Goal: Task Accomplishment & Management: Manage account settings

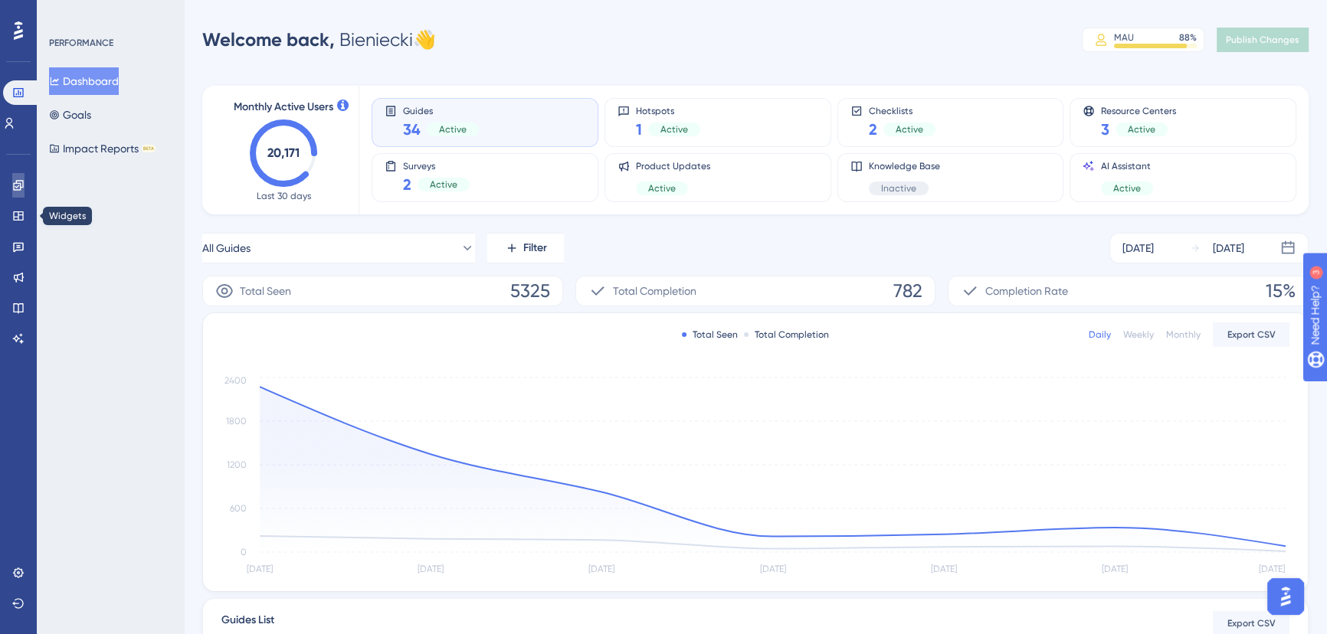
click at [12, 192] on link at bounding box center [18, 185] width 12 height 25
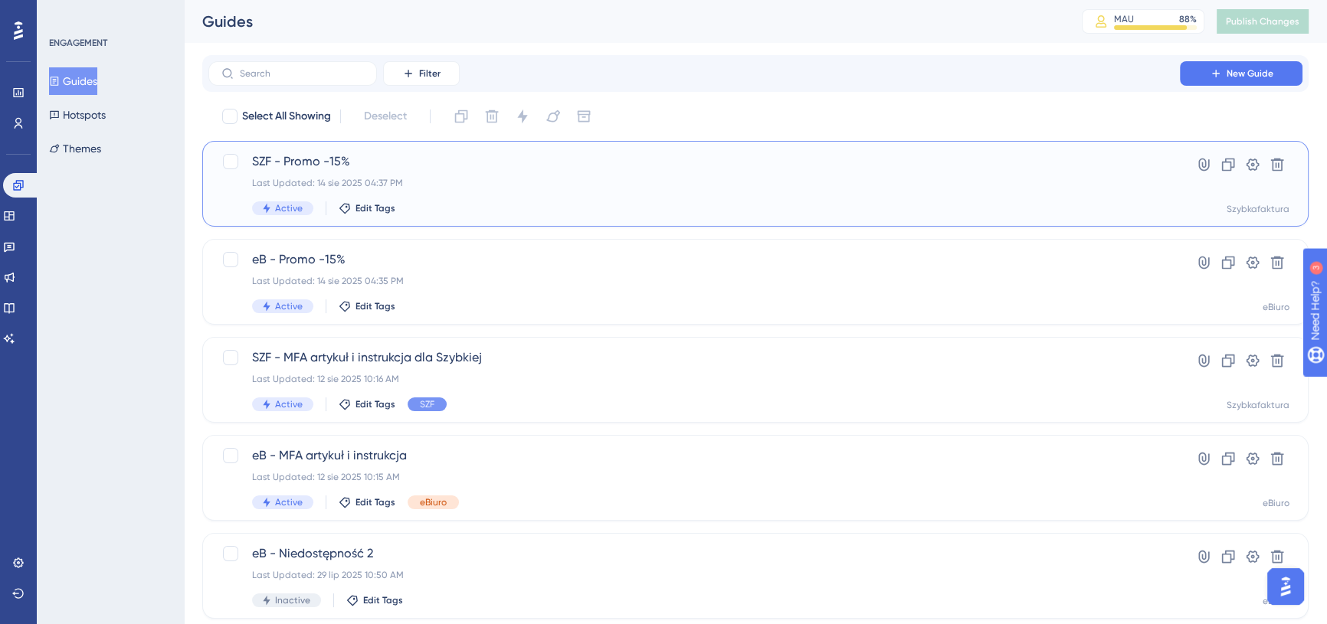
click at [430, 160] on span "SZF - Promo -15%" at bounding box center [694, 161] width 884 height 18
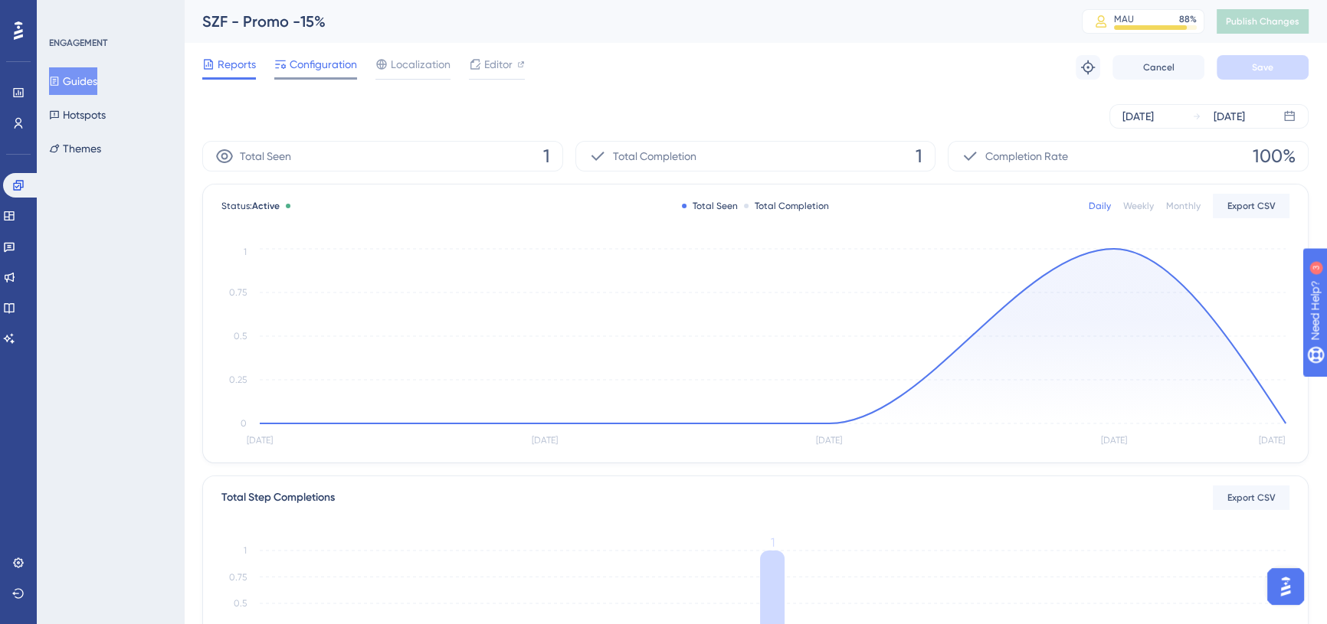
click at [325, 59] on span "Configuration" at bounding box center [323, 64] width 67 height 18
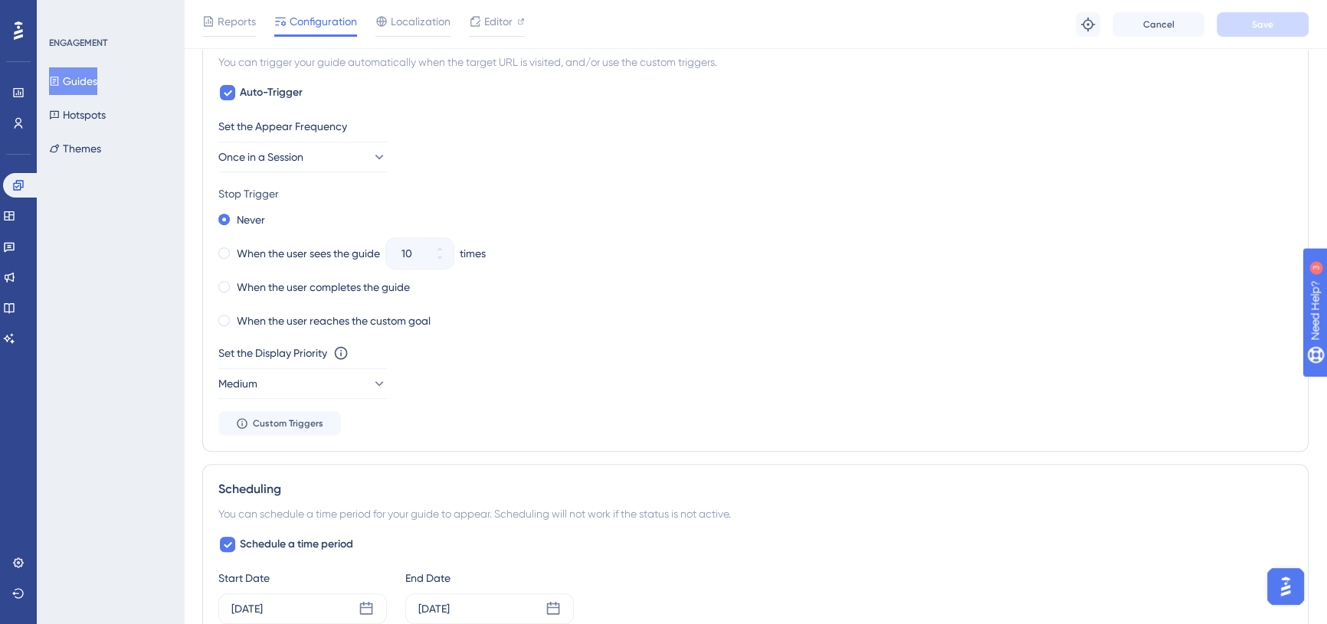
scroll to position [726, 0]
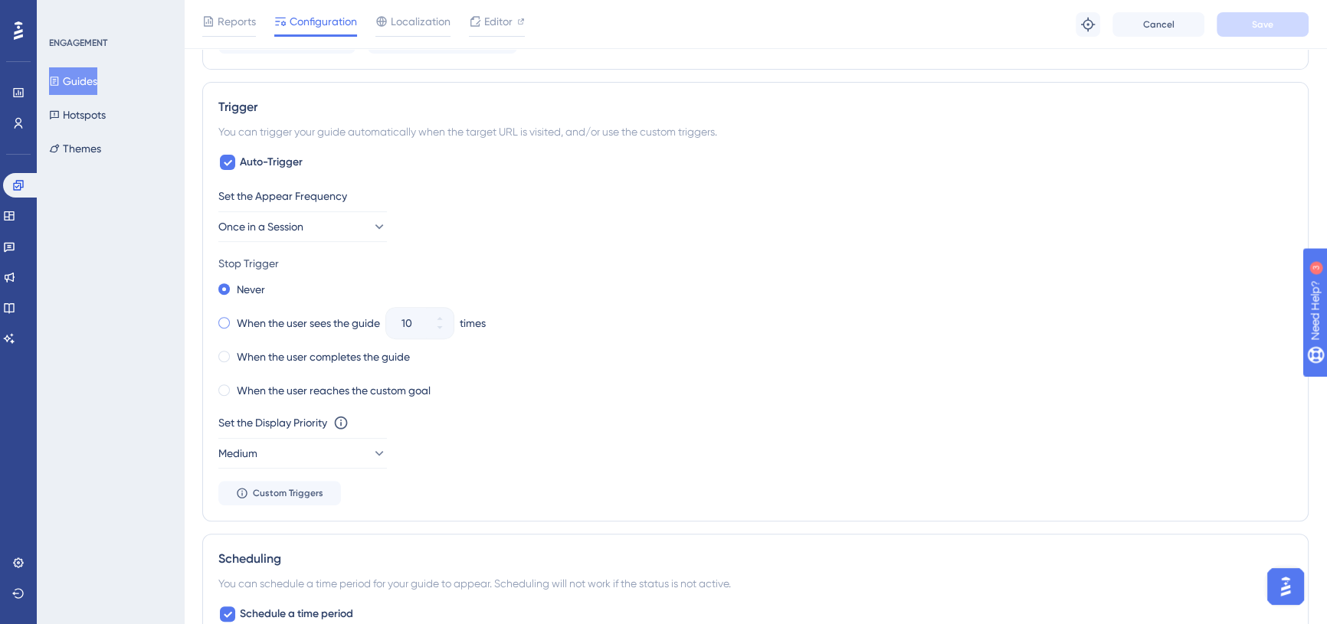
click at [254, 317] on label "When the user sees the guide" at bounding box center [308, 323] width 143 height 18
drag, startPoint x: 416, startPoint y: 322, endPoint x: 373, endPoint y: 324, distance: 43.0
click at [373, 324] on div "When the user sees the guide 10 times" at bounding box center [755, 323] width 1074 height 21
type input "5"
click at [674, 314] on div "When the user sees the guide 5 times" at bounding box center [755, 323] width 1074 height 21
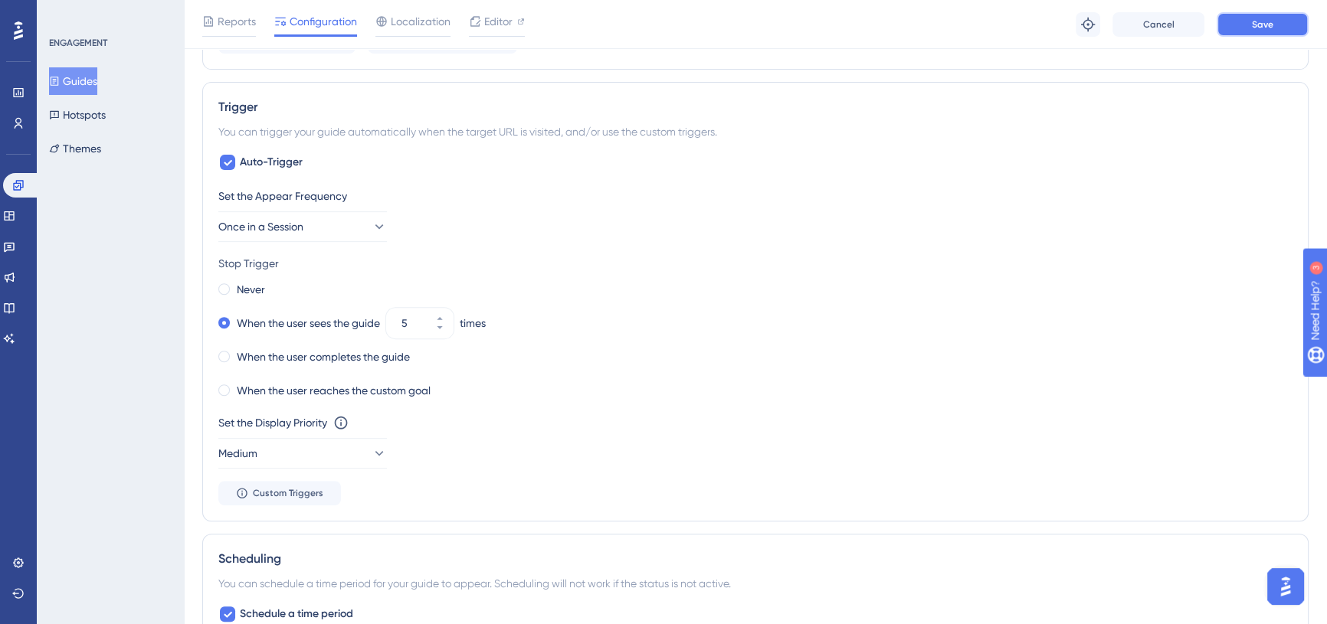
click at [1273, 18] on button "Save" at bounding box center [1263, 24] width 92 height 25
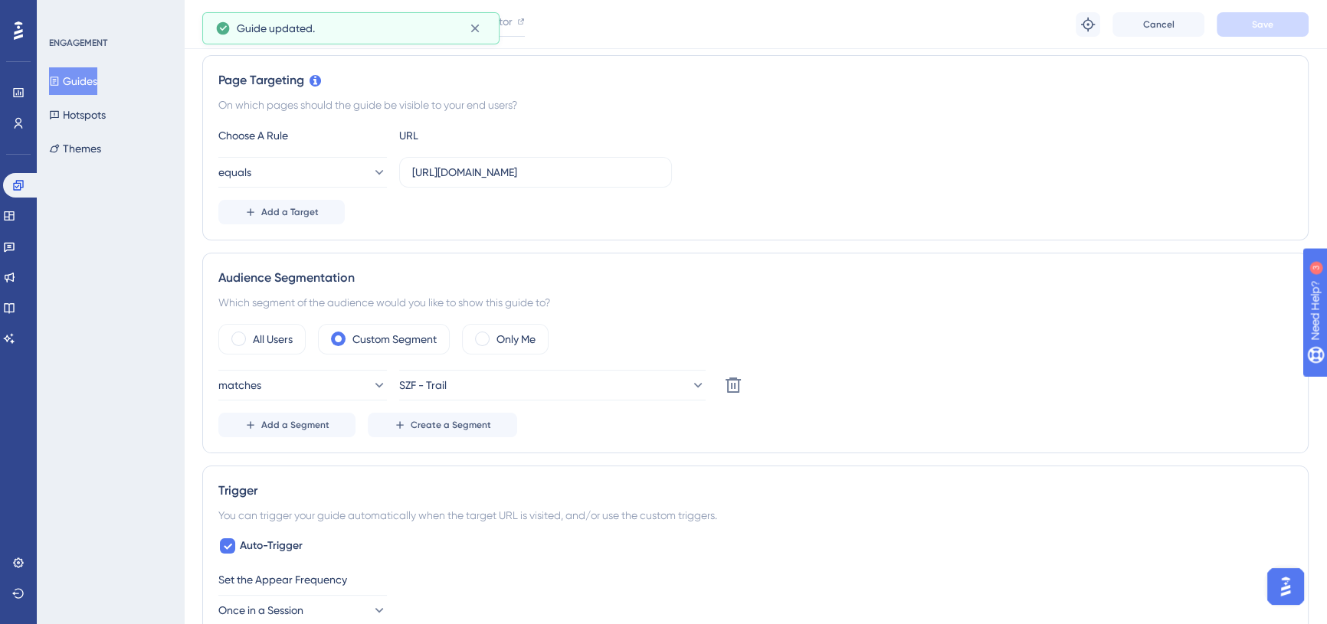
scroll to position [0, 0]
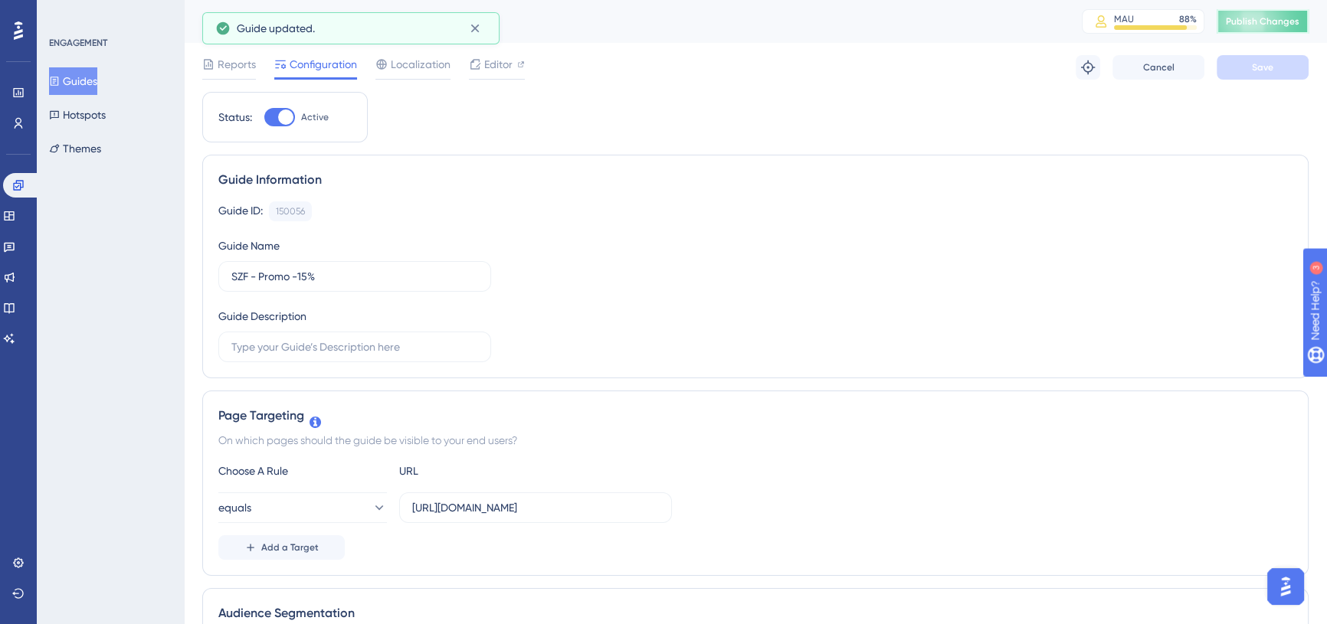
click at [1267, 31] on button "Publish Changes" at bounding box center [1263, 21] width 92 height 25
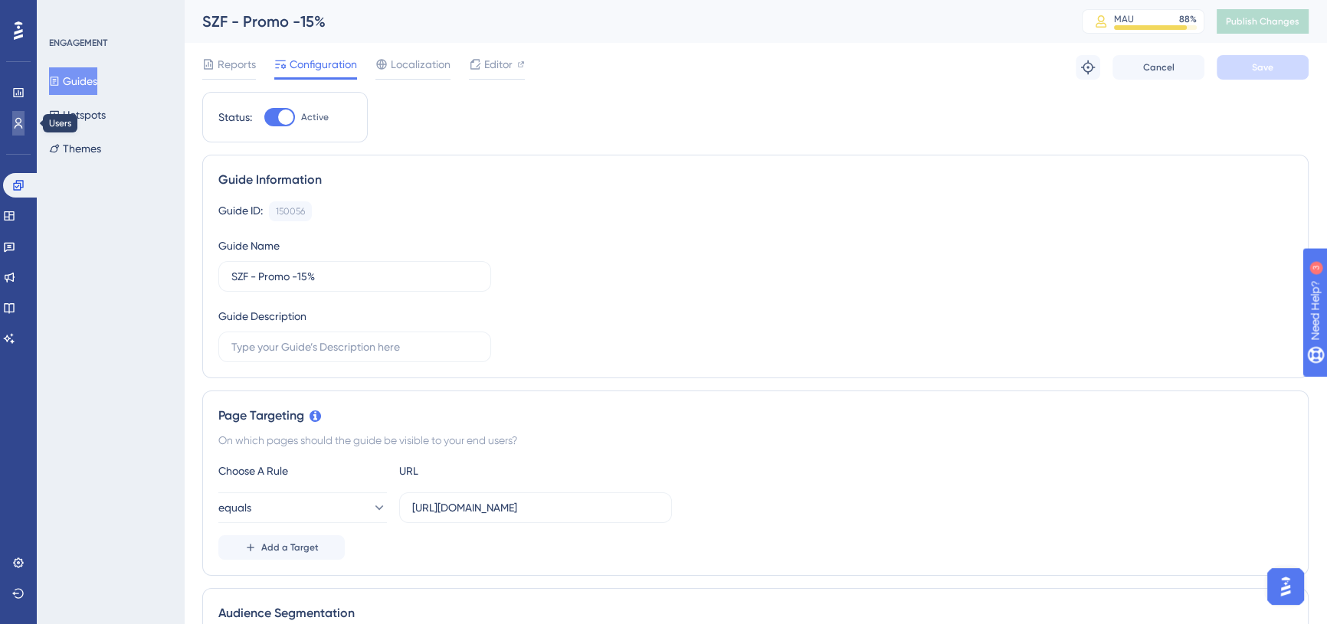
click at [21, 125] on icon at bounding box center [19, 123] width 8 height 11
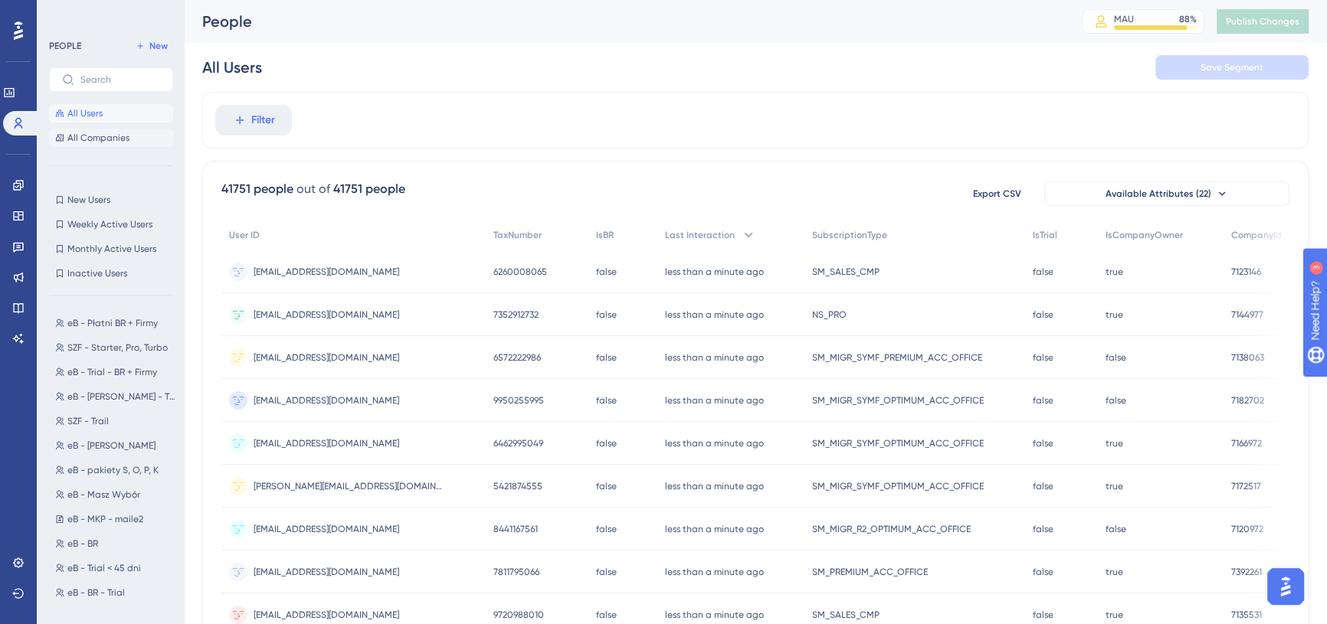
click at [110, 142] on span "All Companies" at bounding box center [98, 138] width 62 height 12
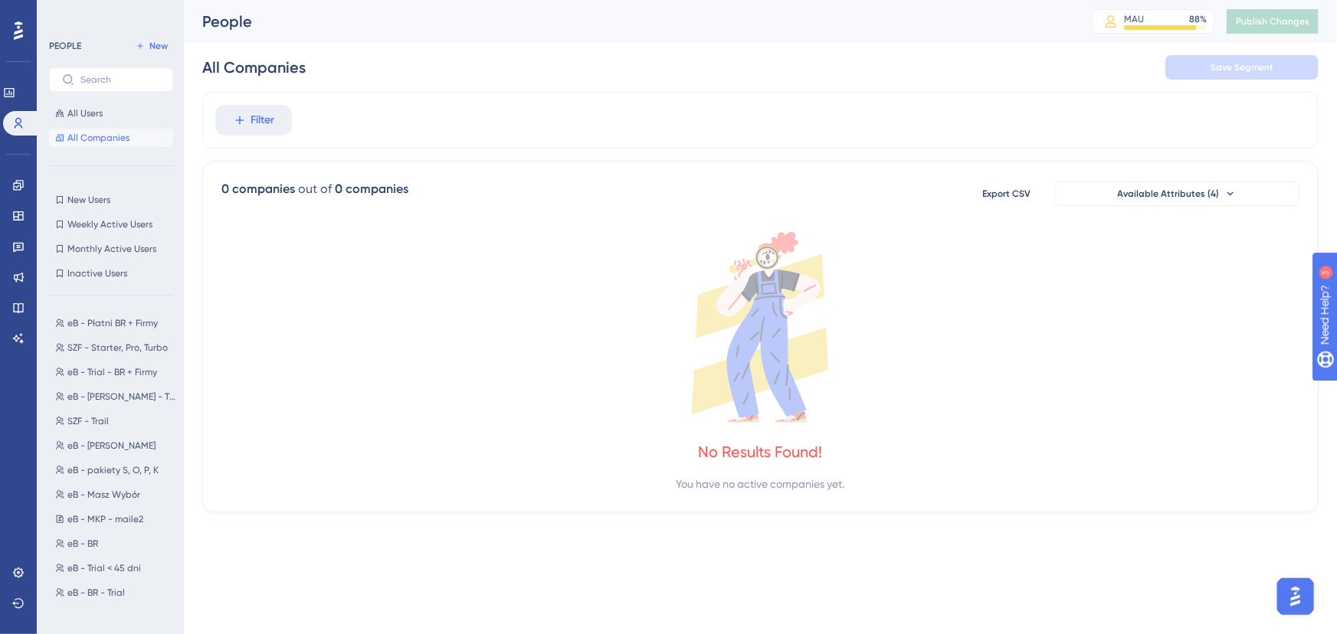
click at [92, 123] on div "All Users All Companies" at bounding box center [111, 125] width 124 height 43
click at [93, 117] on span "All Users" at bounding box center [84, 113] width 35 height 12
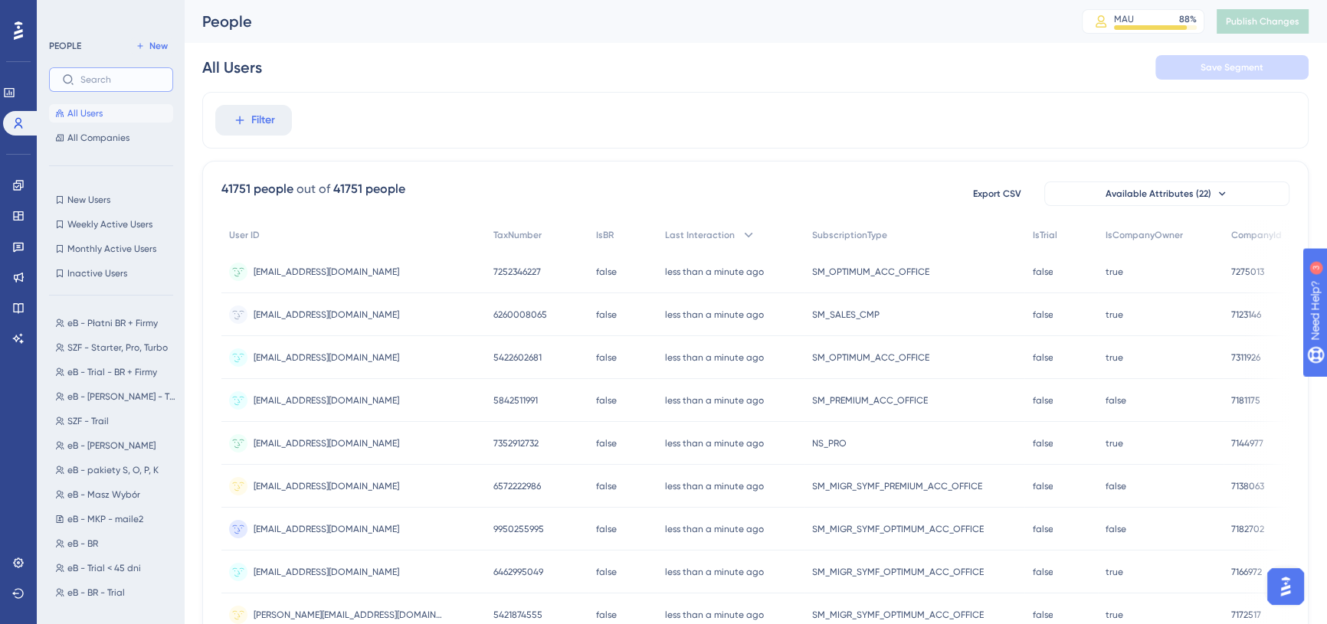
click at [136, 82] on input "text" at bounding box center [120, 79] width 80 height 11
click at [383, 107] on div "Filter" at bounding box center [755, 120] width 1106 height 57
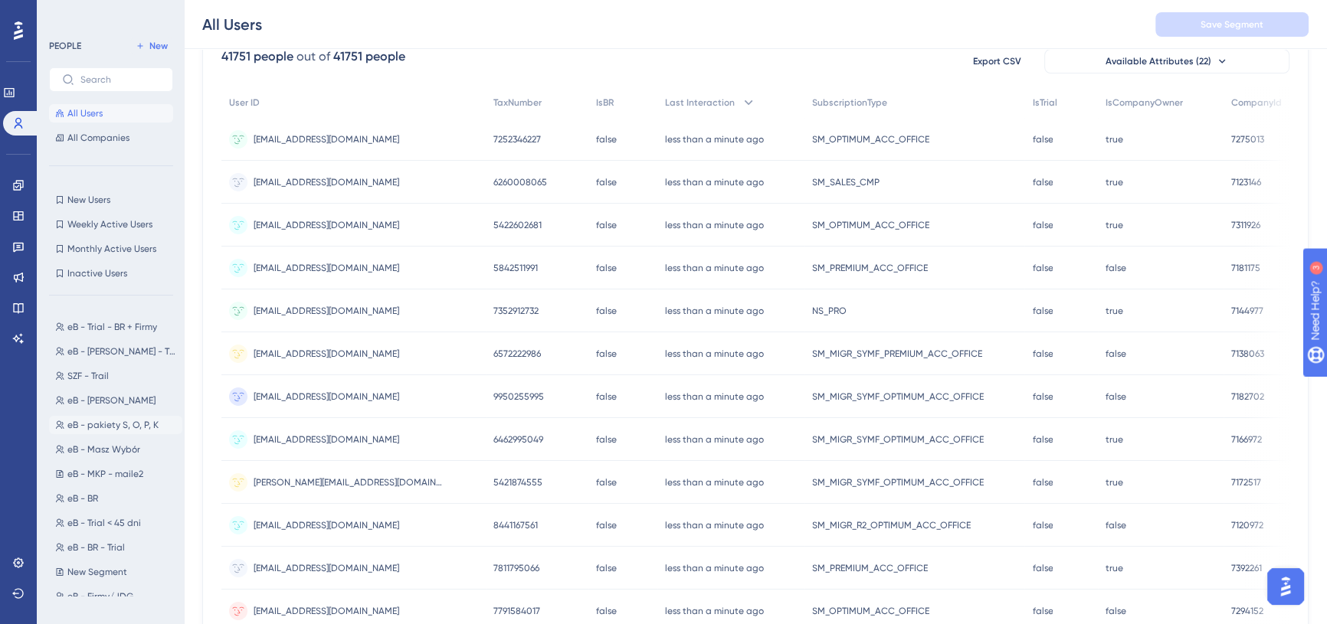
scroll to position [69, 0]
click at [122, 344] on button "SZF - Trail SZF - Trail" at bounding box center [115, 352] width 133 height 18
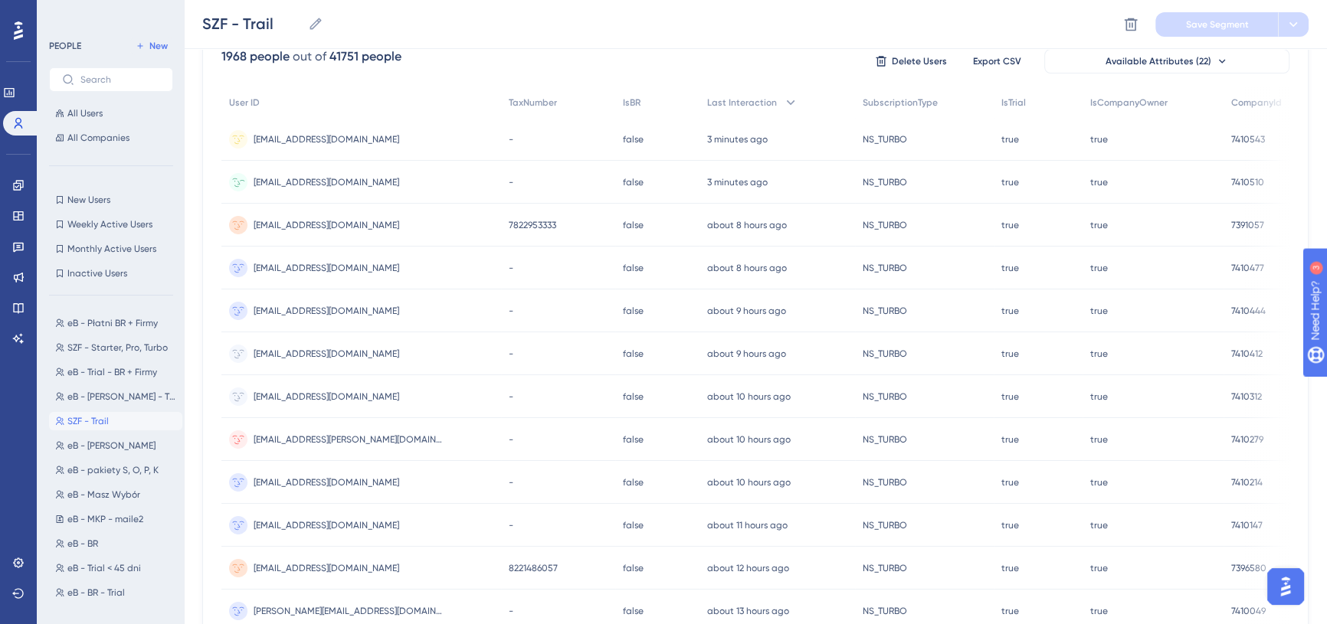
scroll to position [0, 0]
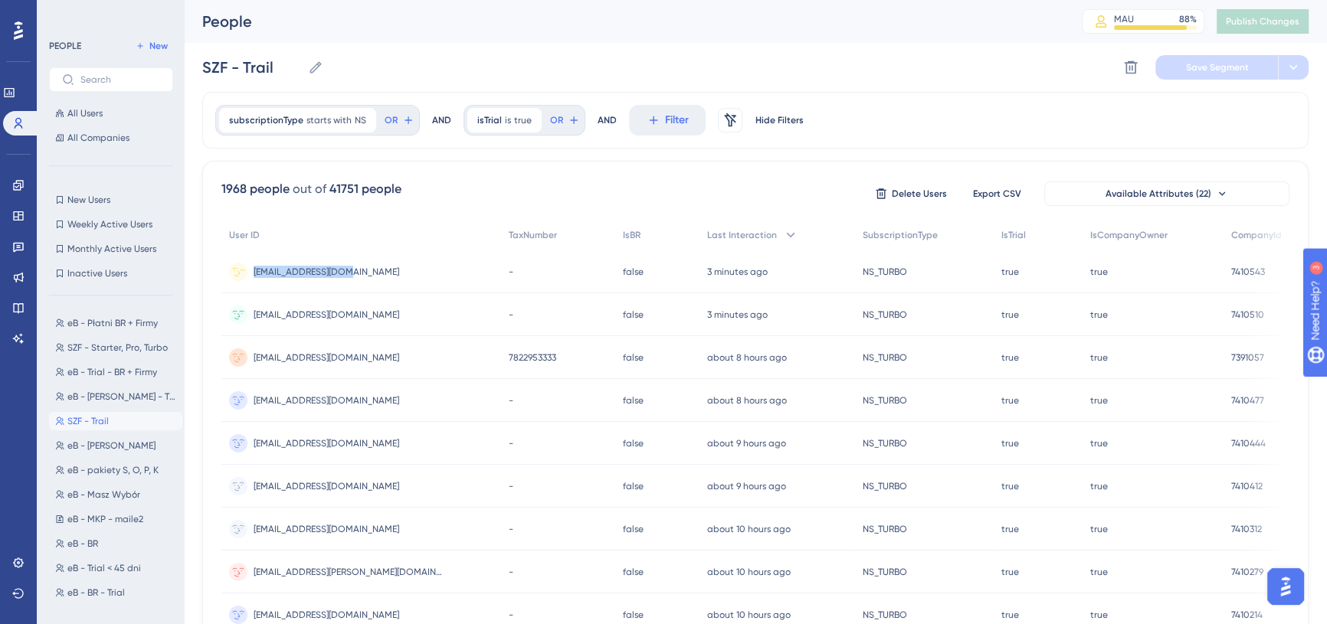
drag, startPoint x: 369, startPoint y: 272, endPoint x: 256, endPoint y: 274, distance: 112.6
click at [256, 274] on div "asdasdaqwe123@wp.pl asdasdaqwe123@wp.pl" at bounding box center [361, 272] width 280 height 43
copy span "[EMAIL_ADDRESS][DOMAIN_NAME]"
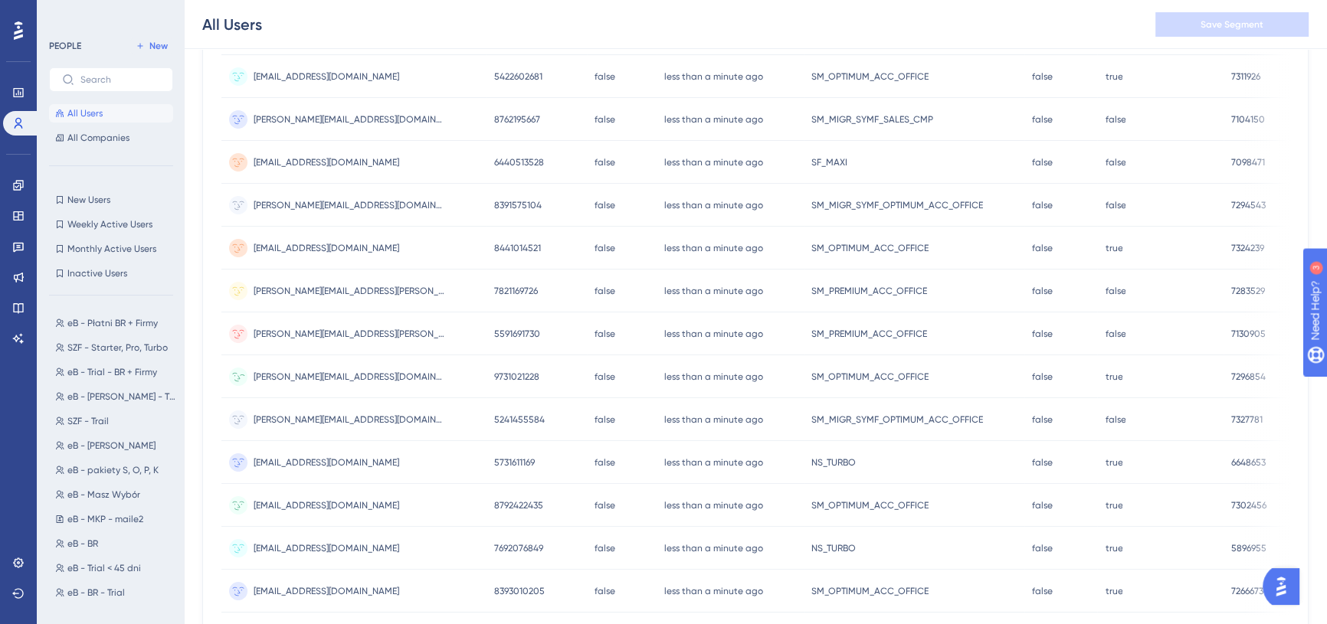
scroll to position [612, 0]
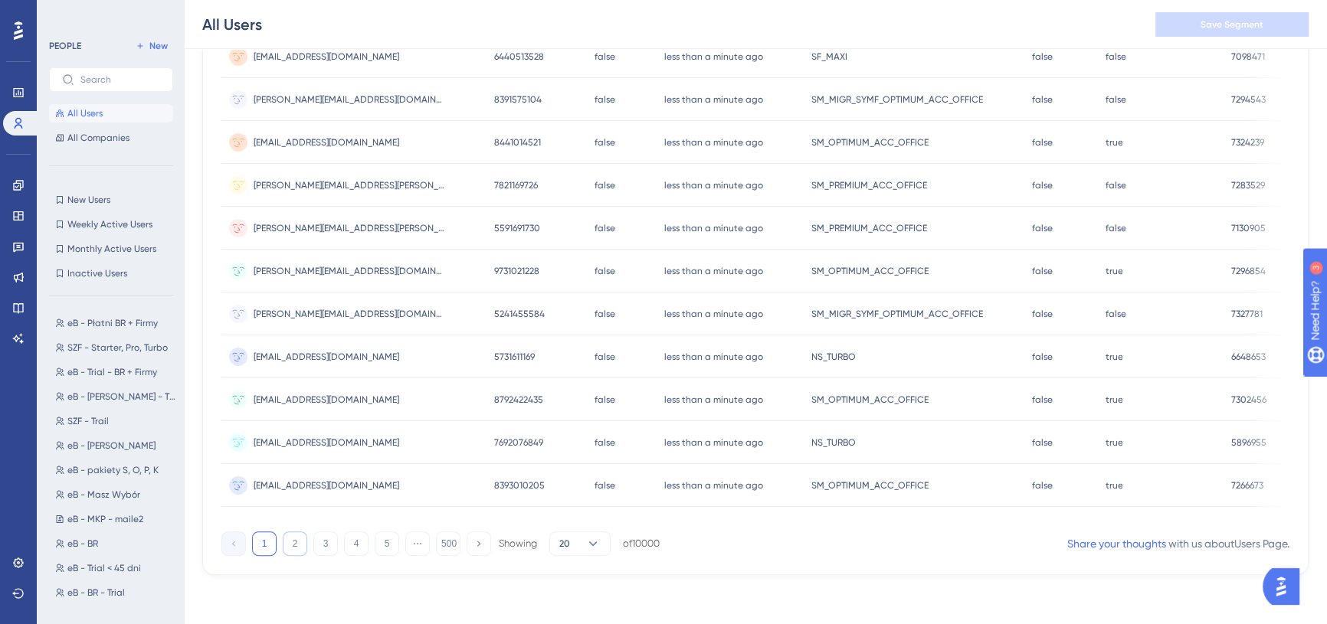
click at [299, 544] on button "2" at bounding box center [295, 544] width 25 height 25
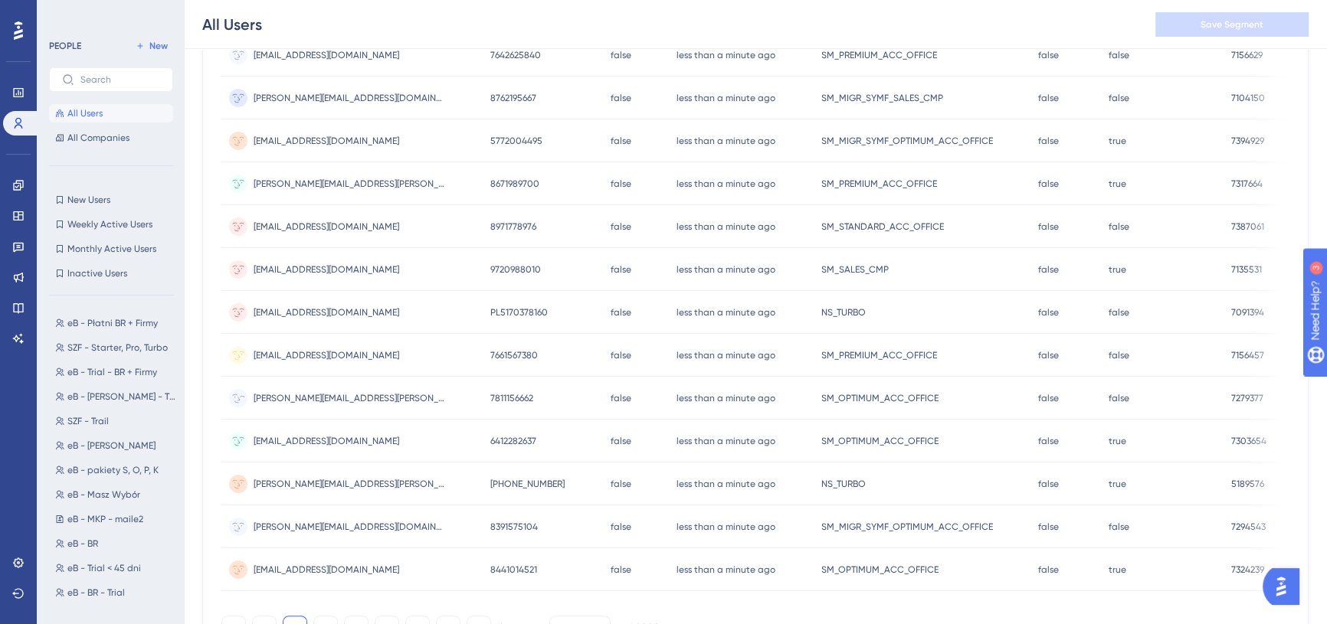
scroll to position [557, 0]
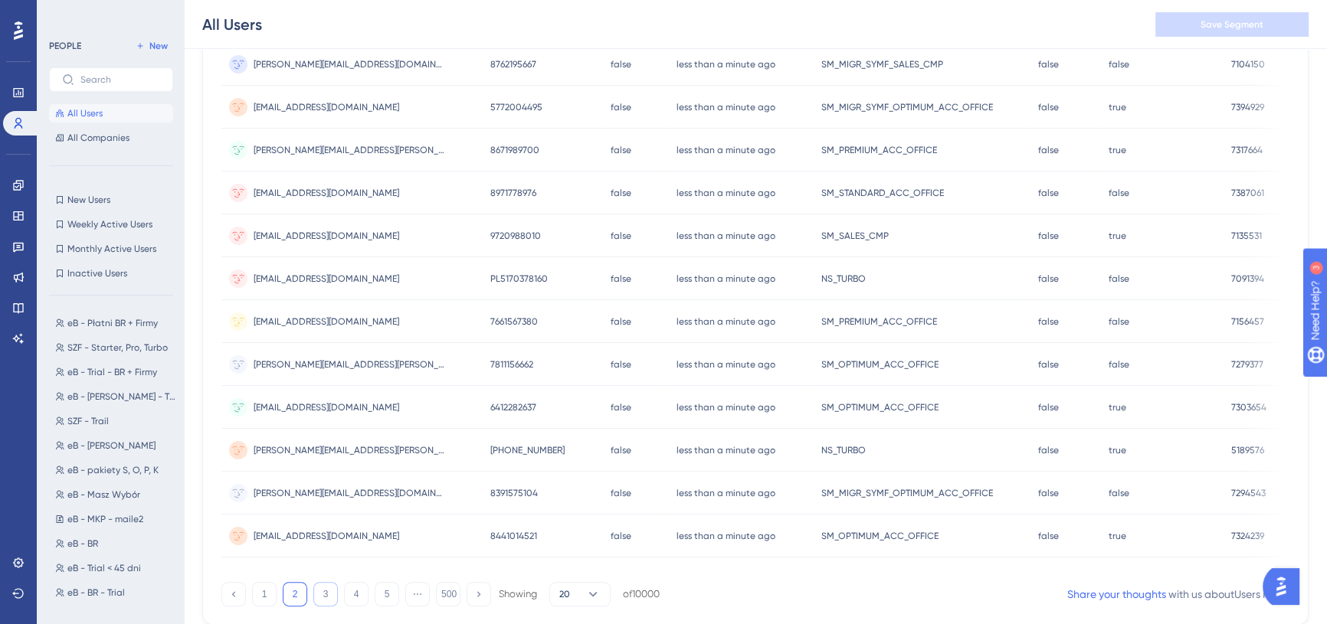
click at [321, 598] on button "3" at bounding box center [325, 594] width 25 height 25
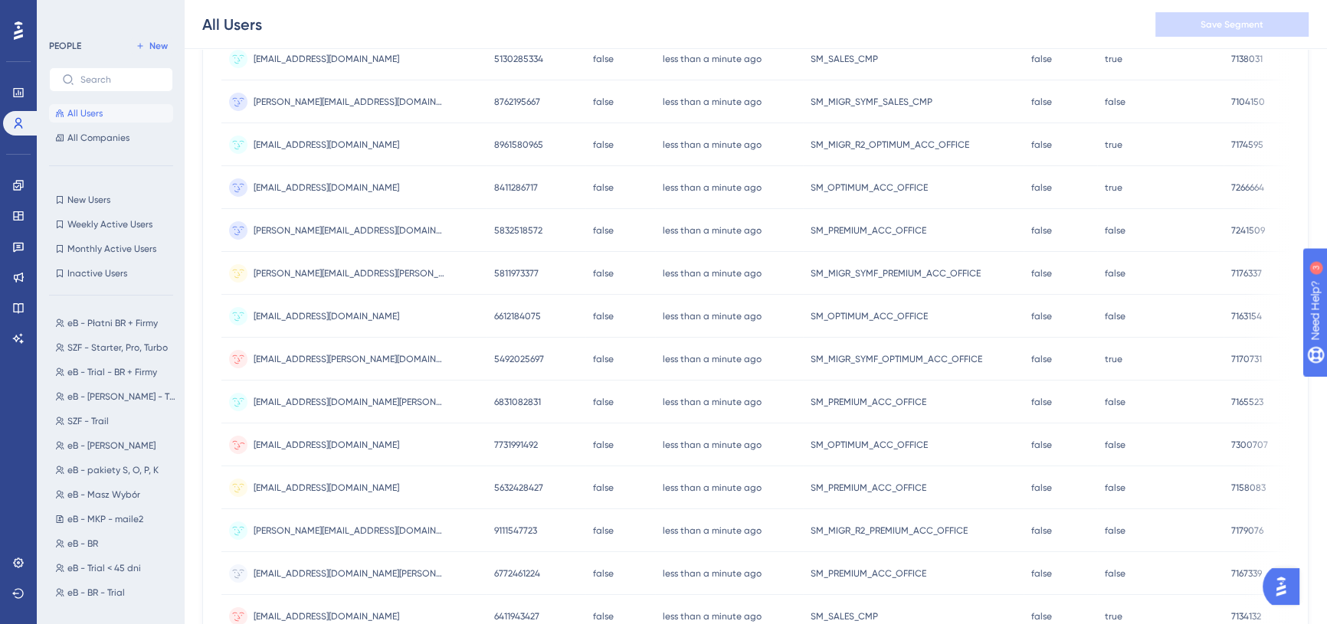
scroll to position [418, 0]
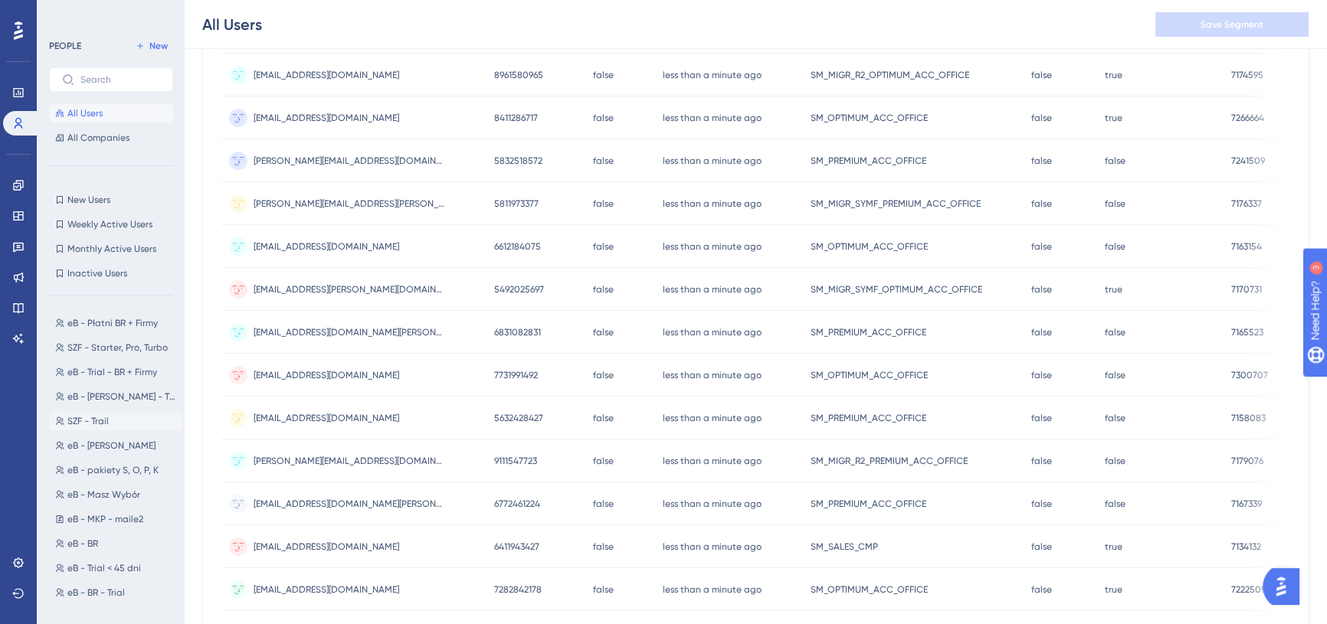
click at [95, 423] on span "SZF - Trail" at bounding box center [87, 421] width 41 height 12
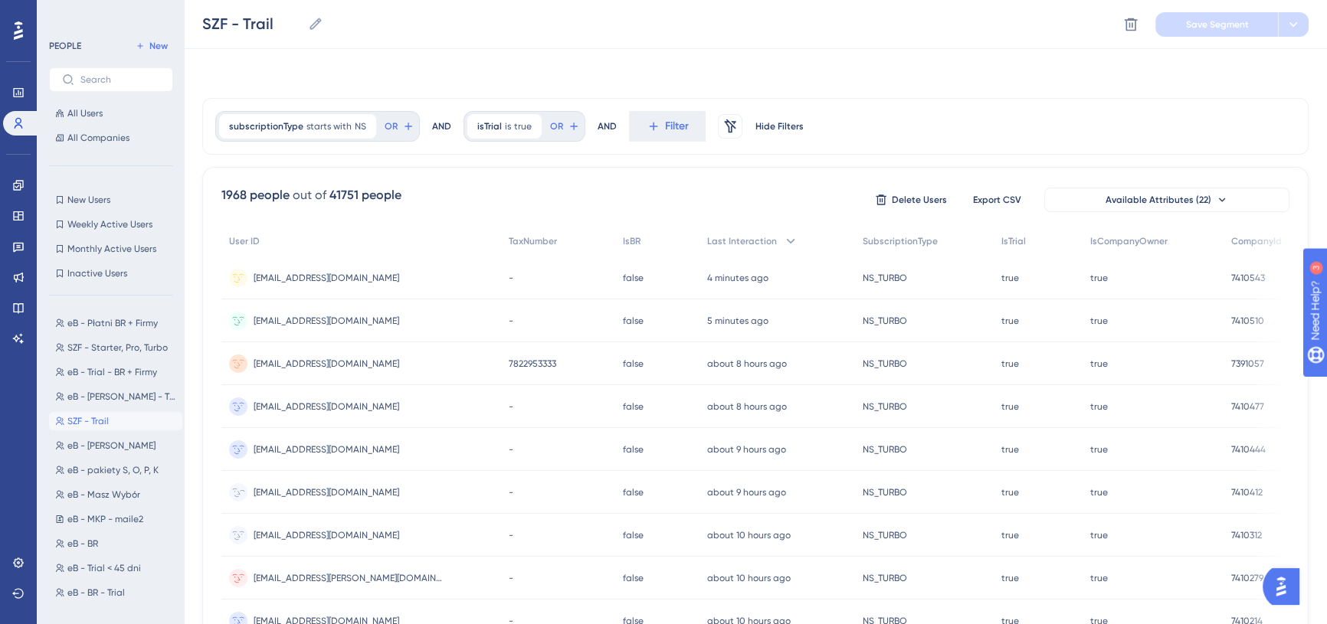
scroll to position [0, 0]
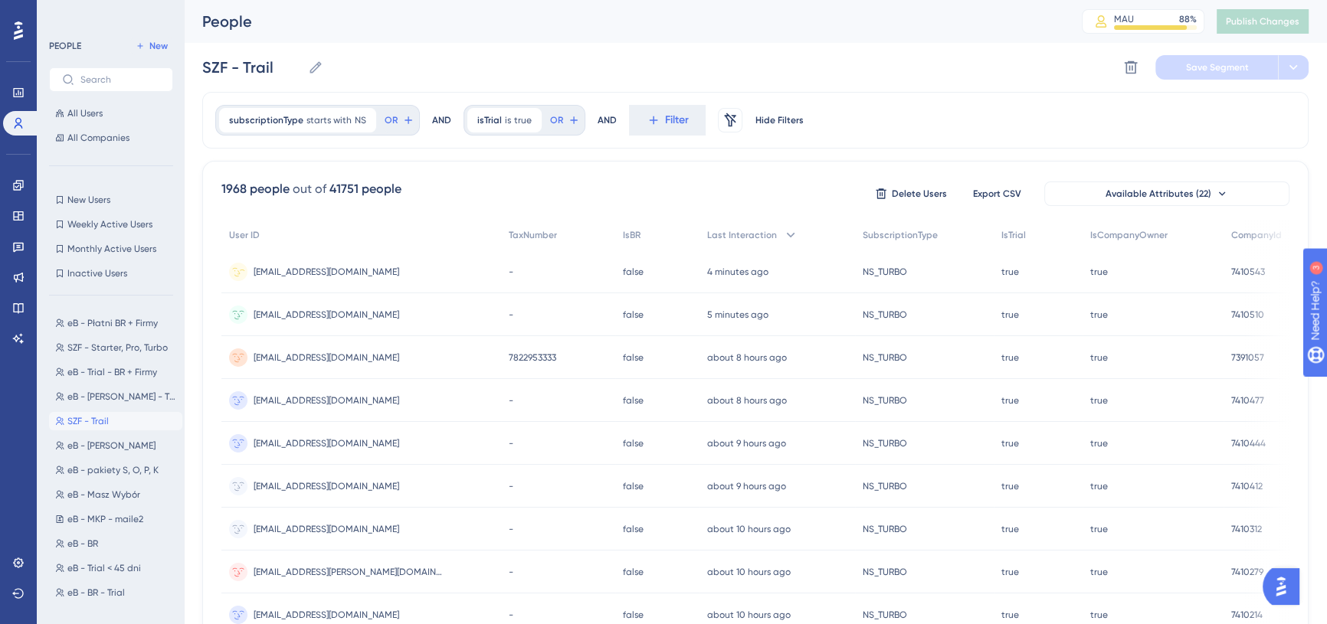
click at [310, 272] on span "[EMAIL_ADDRESS][DOMAIN_NAME]" at bounding box center [327, 272] width 146 height 12
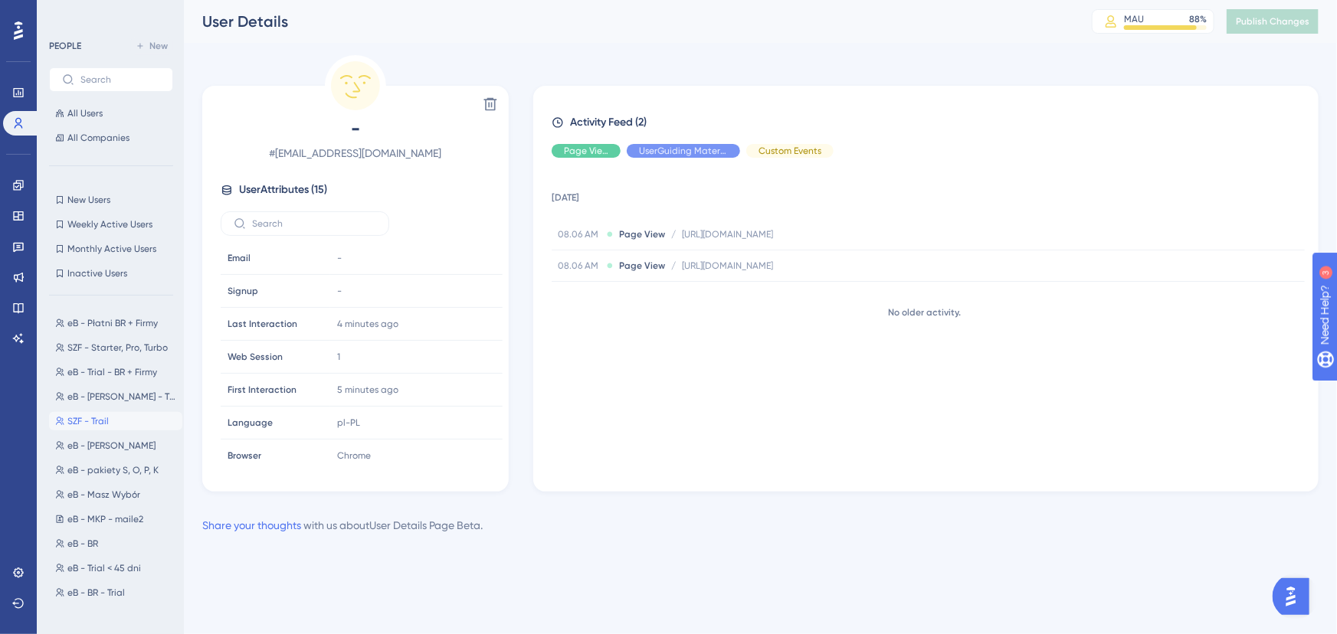
click at [716, 159] on div "Activity Feed (2) Page View UserGuiding Material Custom Events [DATE] 08.06 AM …" at bounding box center [926, 290] width 749 height 354
click at [715, 155] on div "UserGuiding Material" at bounding box center [683, 151] width 113 height 14
click at [714, 153] on div "Show" at bounding box center [683, 151] width 113 height 14
click at [100, 111] on span "All Users" at bounding box center [84, 113] width 35 height 12
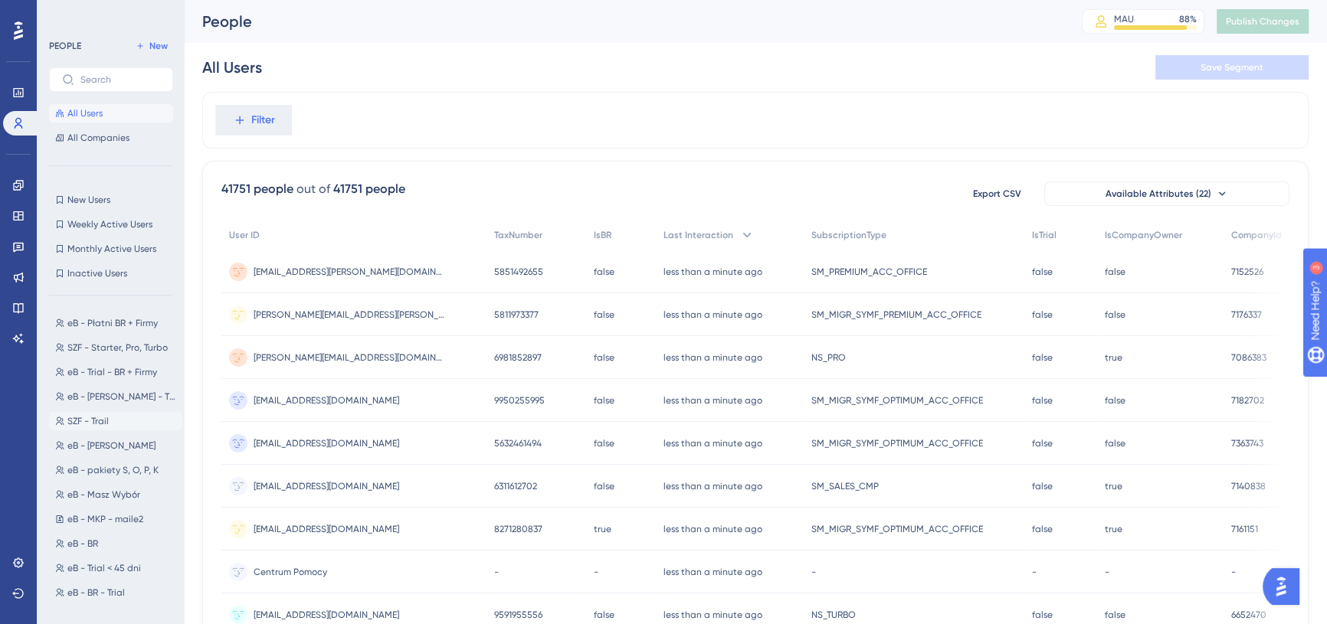
click at [105, 424] on span "SZF - Trail" at bounding box center [87, 421] width 41 height 12
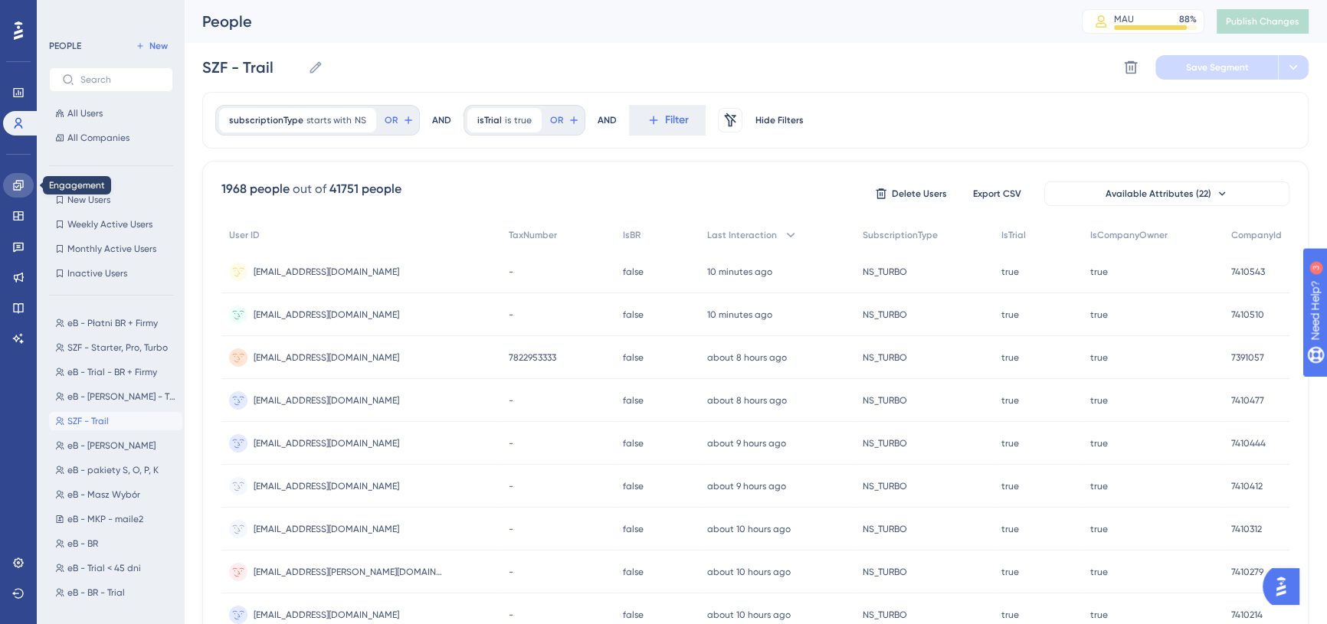
click at [18, 186] on icon at bounding box center [18, 185] width 10 height 10
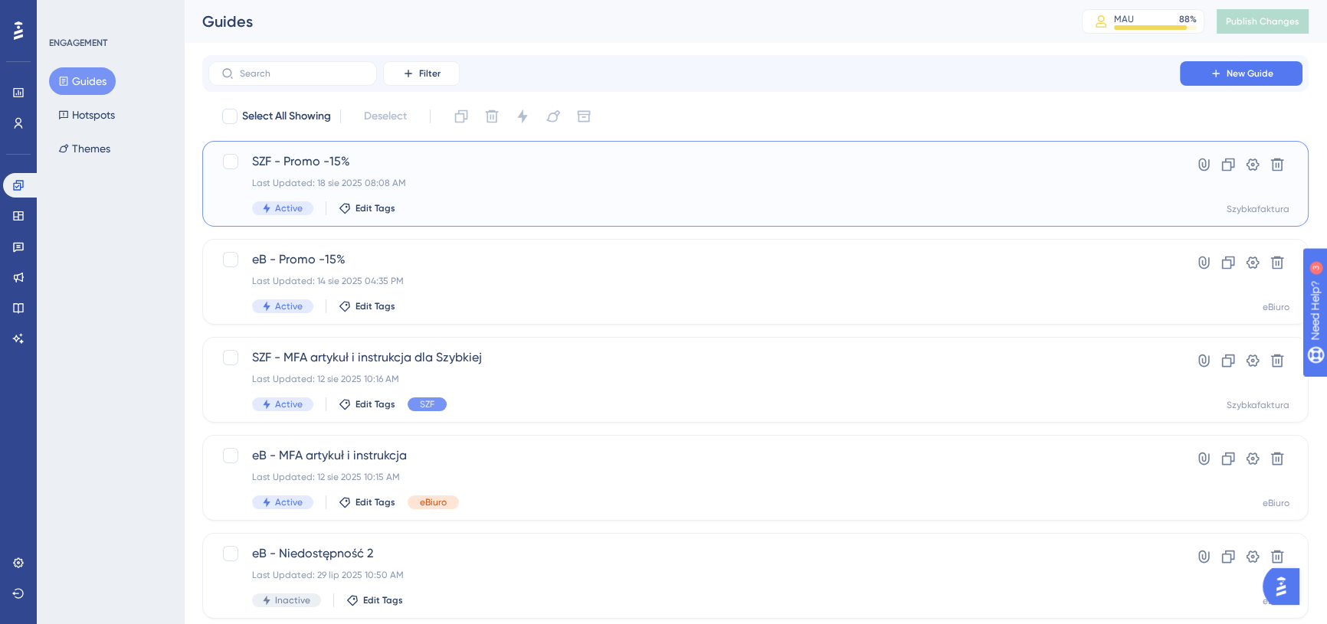
click at [398, 162] on span "SZF - Promo -15%" at bounding box center [694, 161] width 884 height 18
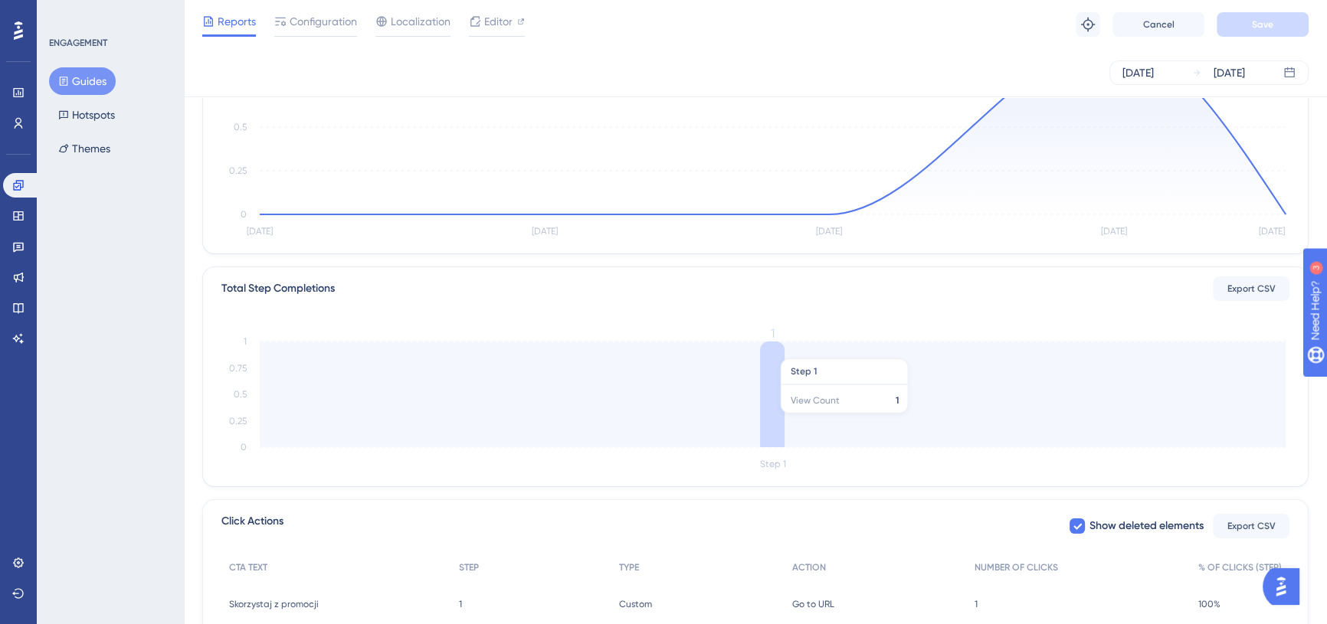
scroll to position [139, 0]
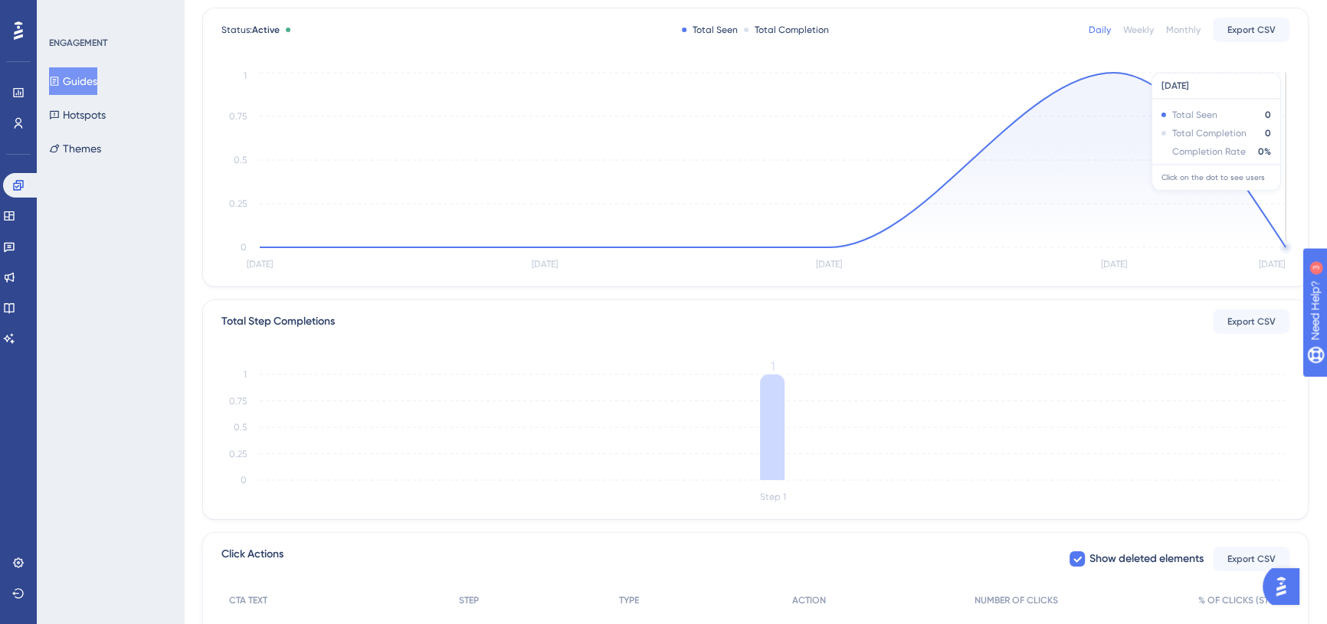
scroll to position [346, 0]
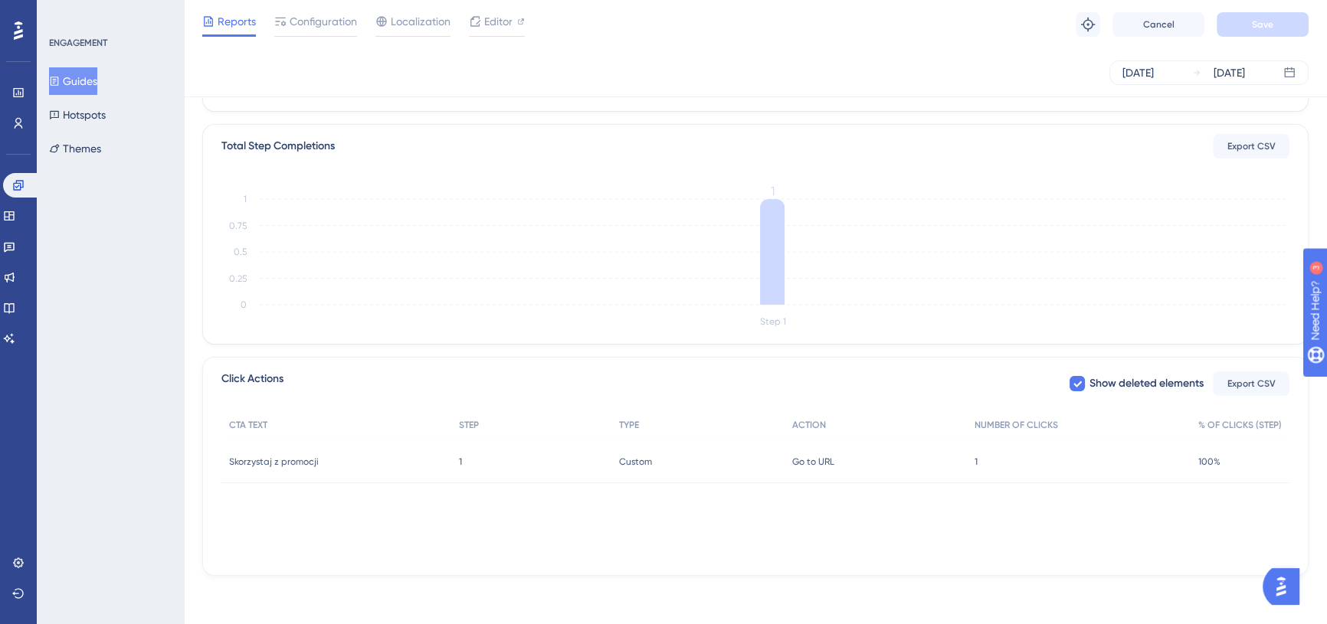
click at [650, 470] on div "Custom Custom" at bounding box center [697, 462] width 173 height 43
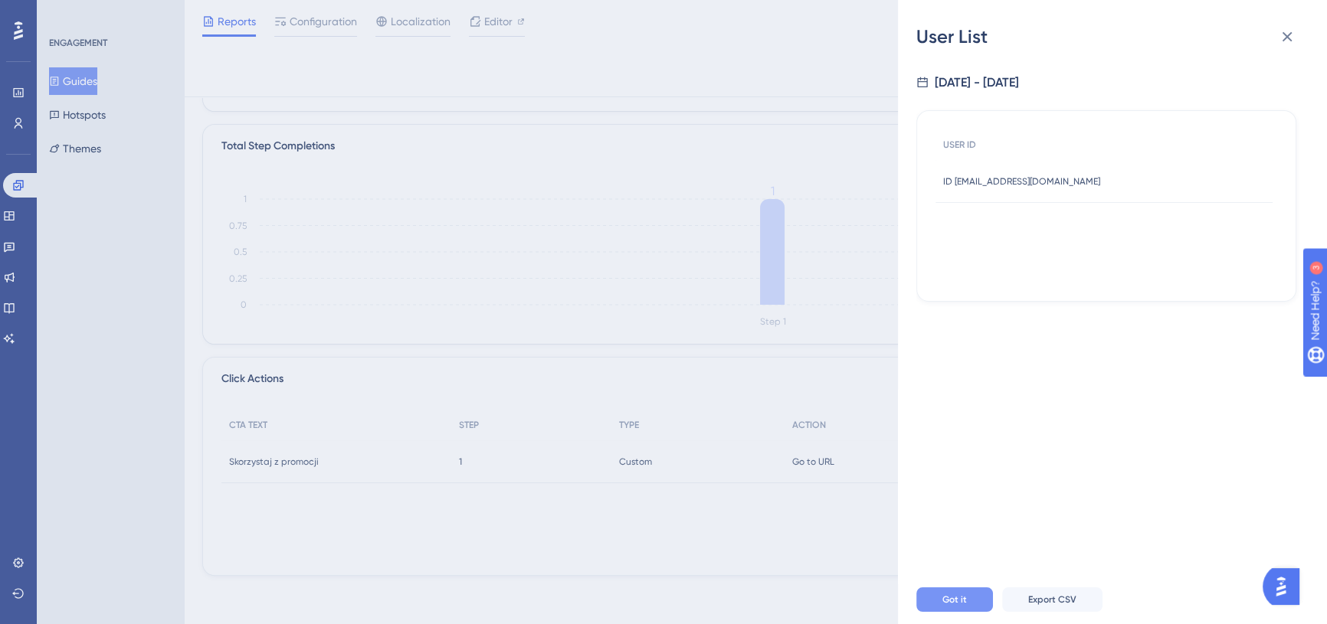
click at [963, 605] on span "Got it" at bounding box center [954, 600] width 25 height 12
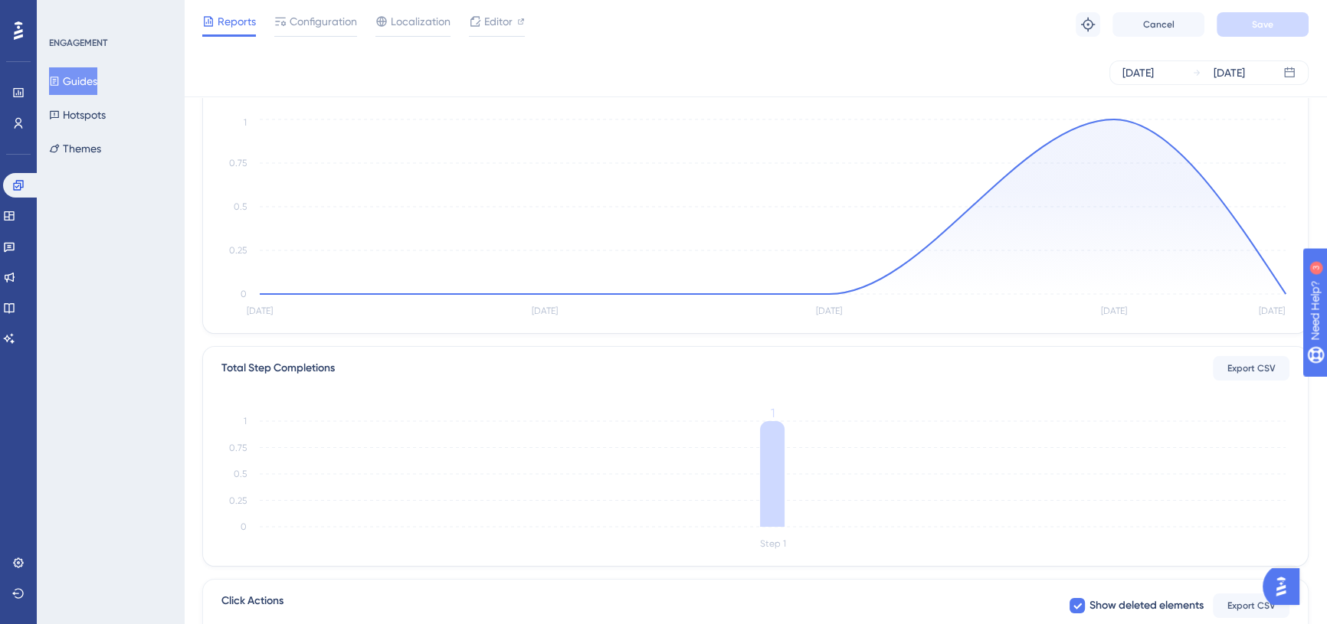
scroll to position [0, 0]
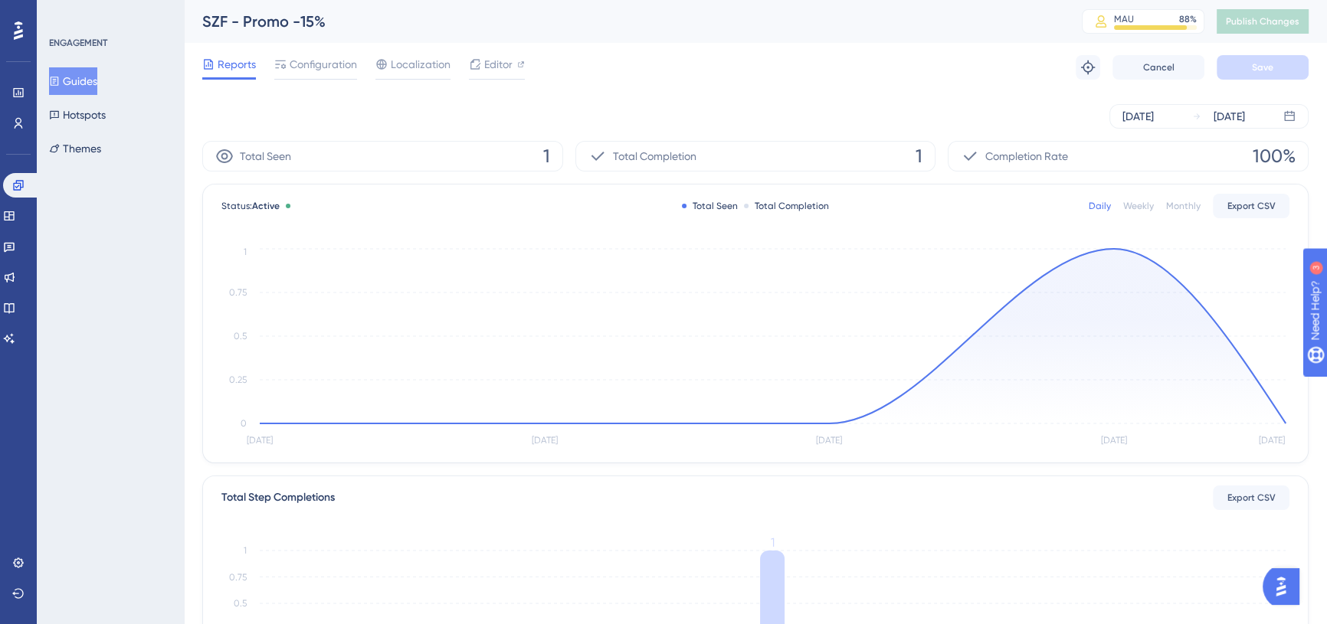
click at [883, 98] on div "Aug 14 2025 Aug 18 2025" at bounding box center [755, 116] width 1106 height 49
click at [884, 79] on div "Reports Configuration Localization Editor Troubleshoot Cancel Save" at bounding box center [755, 67] width 1106 height 49
click at [15, 124] on icon at bounding box center [18, 123] width 12 height 12
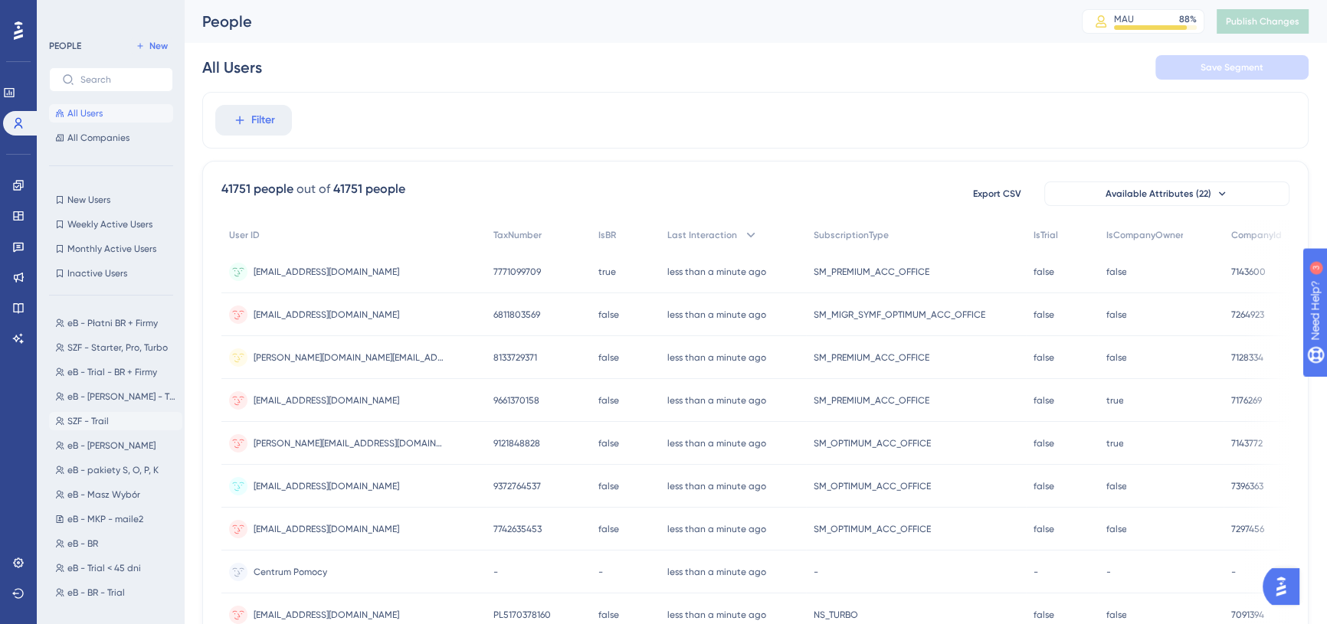
click at [100, 424] on span "SZF - Trail" at bounding box center [87, 421] width 41 height 12
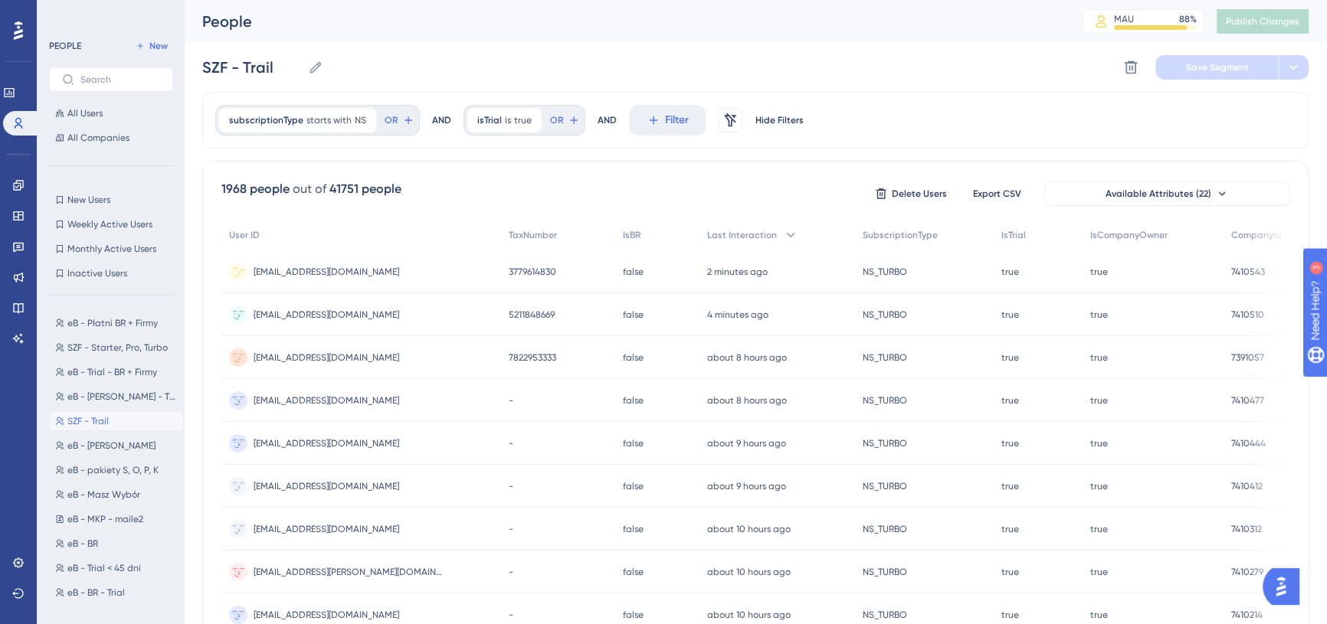
click at [334, 266] on span "[EMAIL_ADDRESS][DOMAIN_NAME]" at bounding box center [327, 272] width 146 height 12
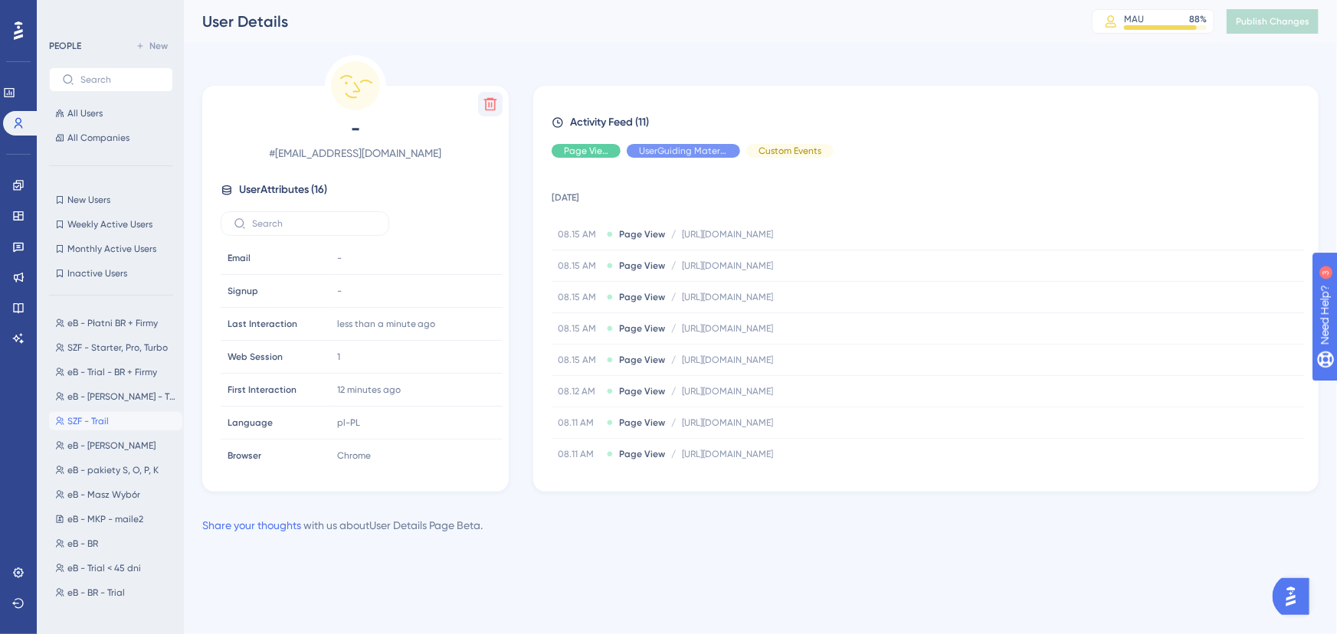
click at [490, 98] on button at bounding box center [490, 104] width 25 height 25
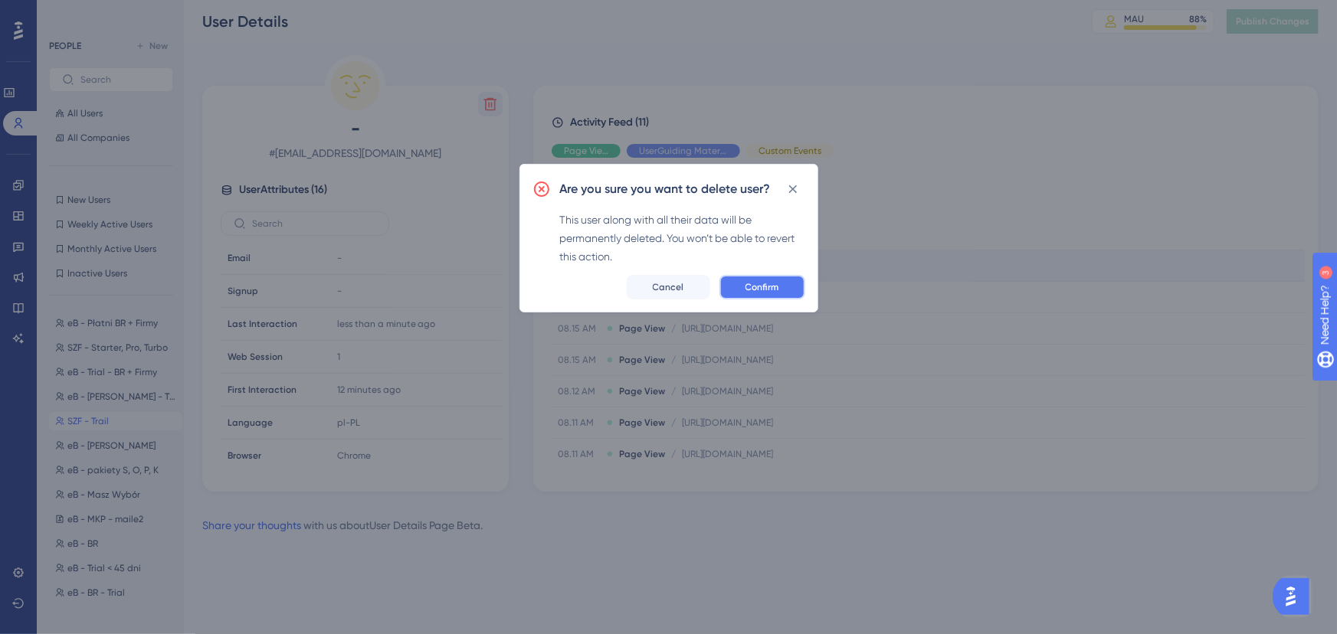
click at [745, 278] on button "Confirm" at bounding box center [763, 287] width 86 height 25
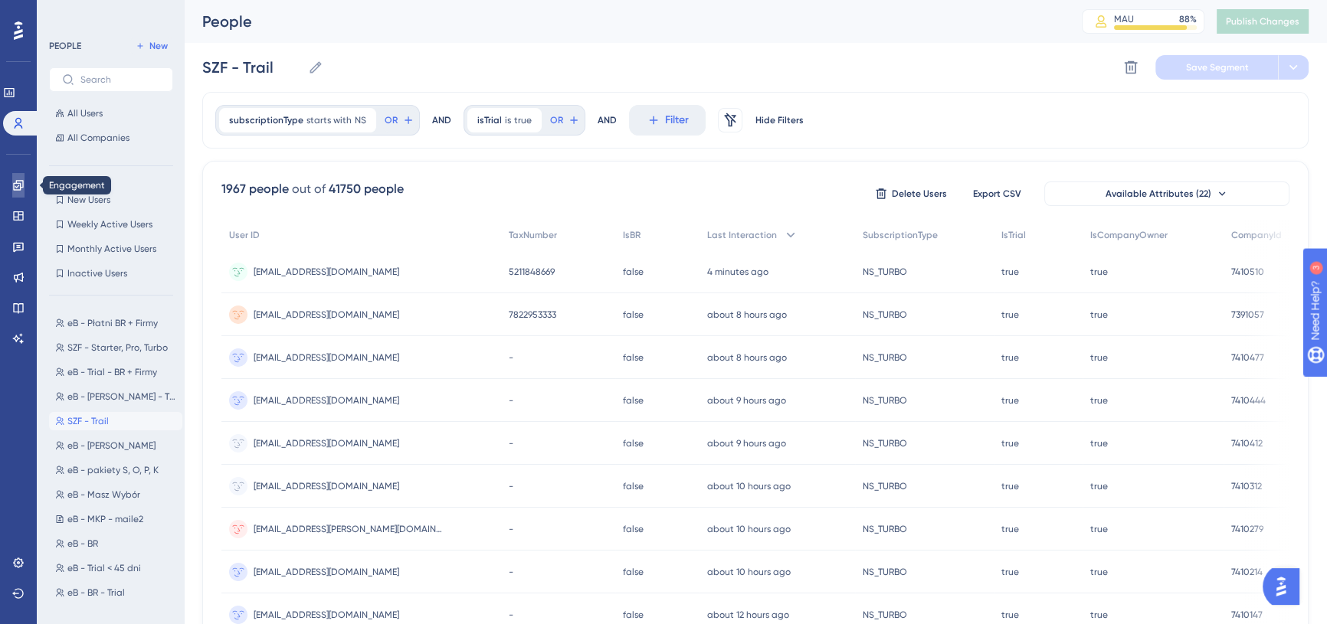
click at [21, 184] on icon at bounding box center [18, 185] width 12 height 12
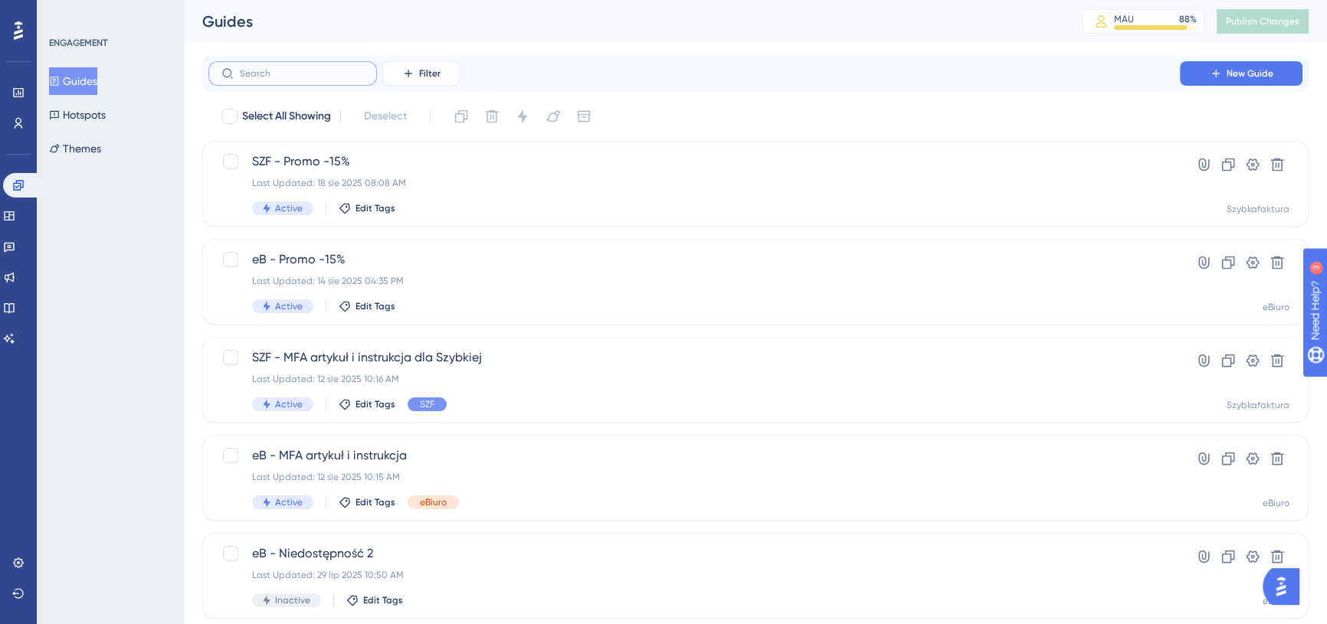
click at [283, 69] on input "text" at bounding box center [302, 73] width 124 height 11
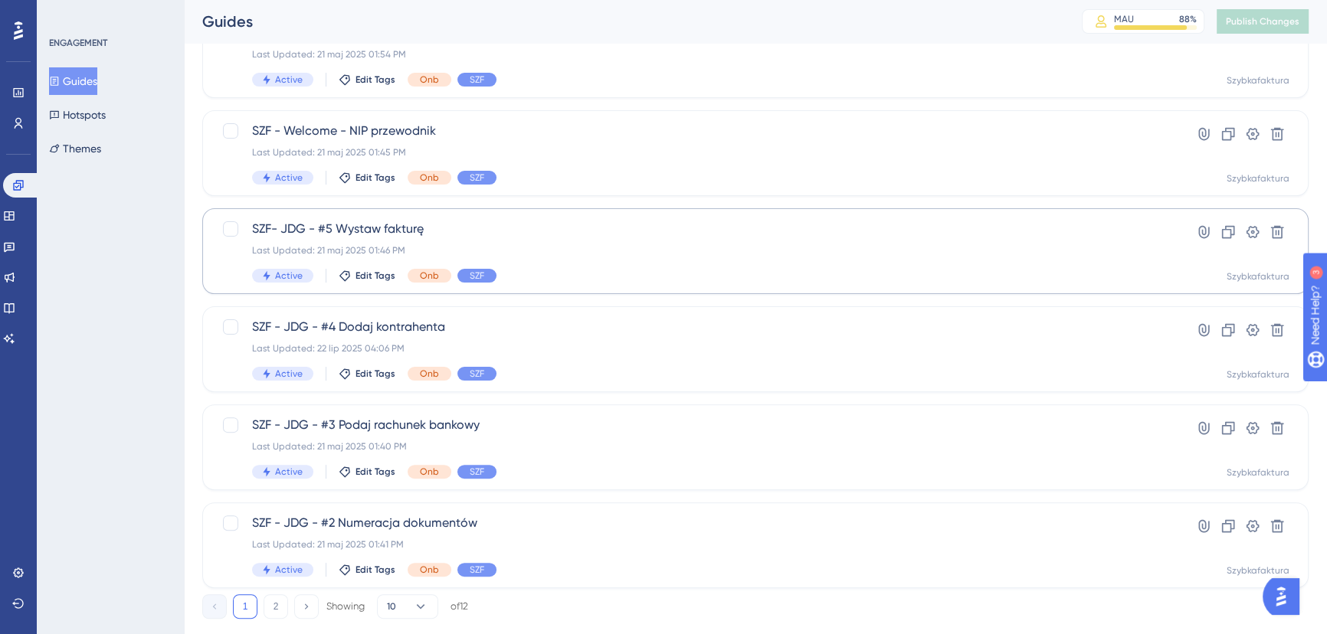
scroll to position [554, 0]
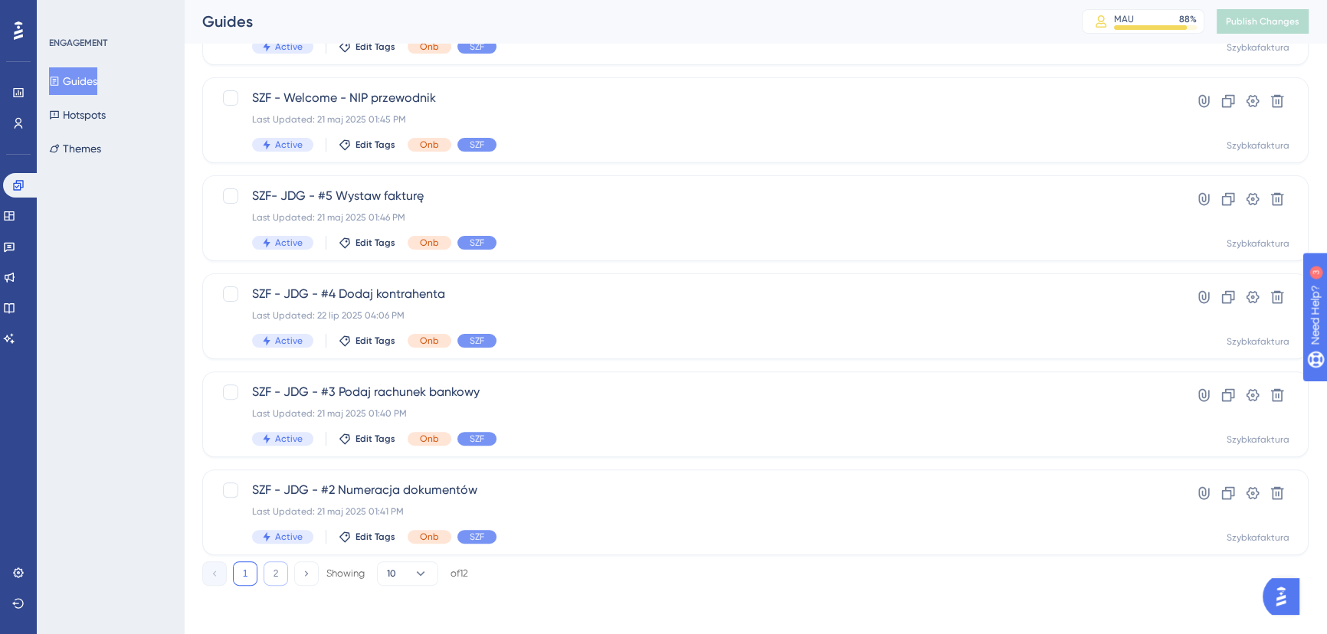
type input "szf"
click at [281, 572] on button "2" at bounding box center [276, 574] width 25 height 25
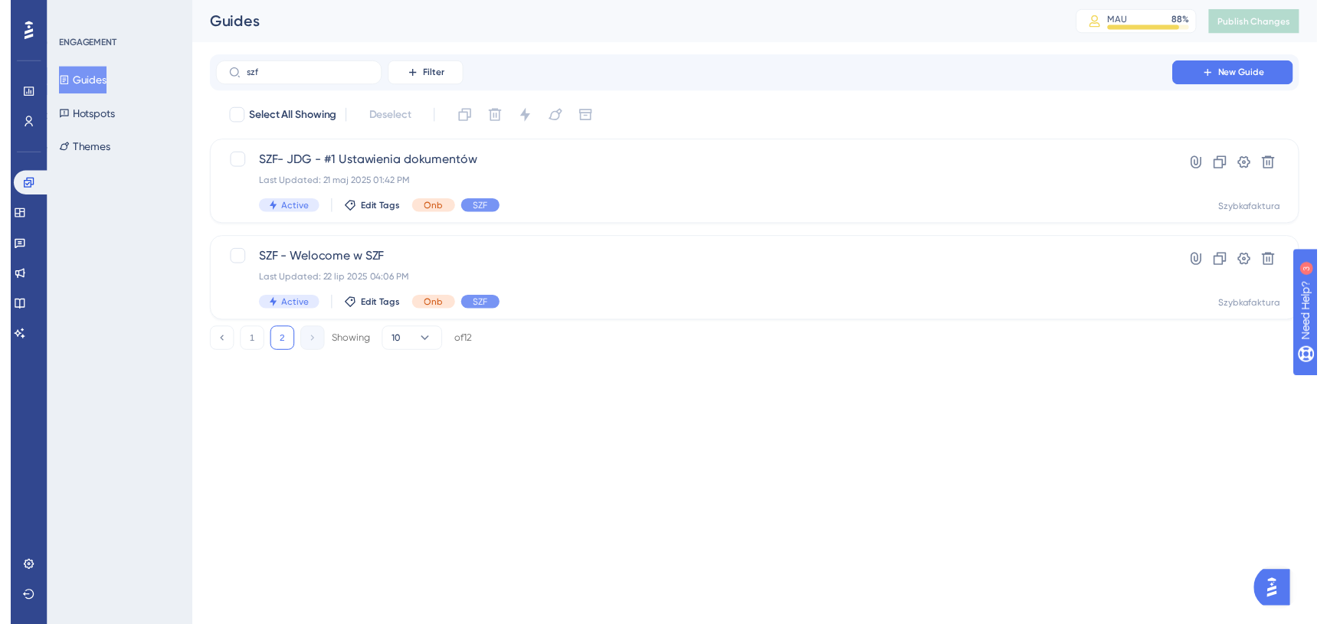
scroll to position [0, 0]
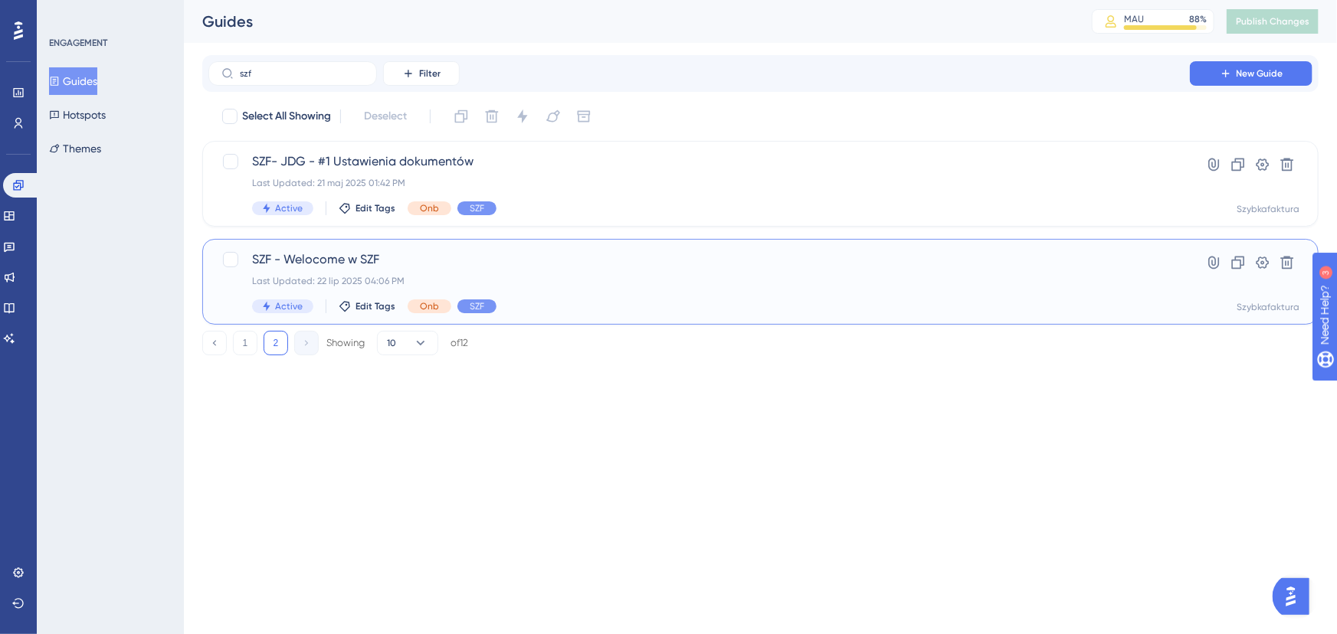
click at [472, 264] on span "SZF - Welocome w SZF" at bounding box center [699, 260] width 894 height 18
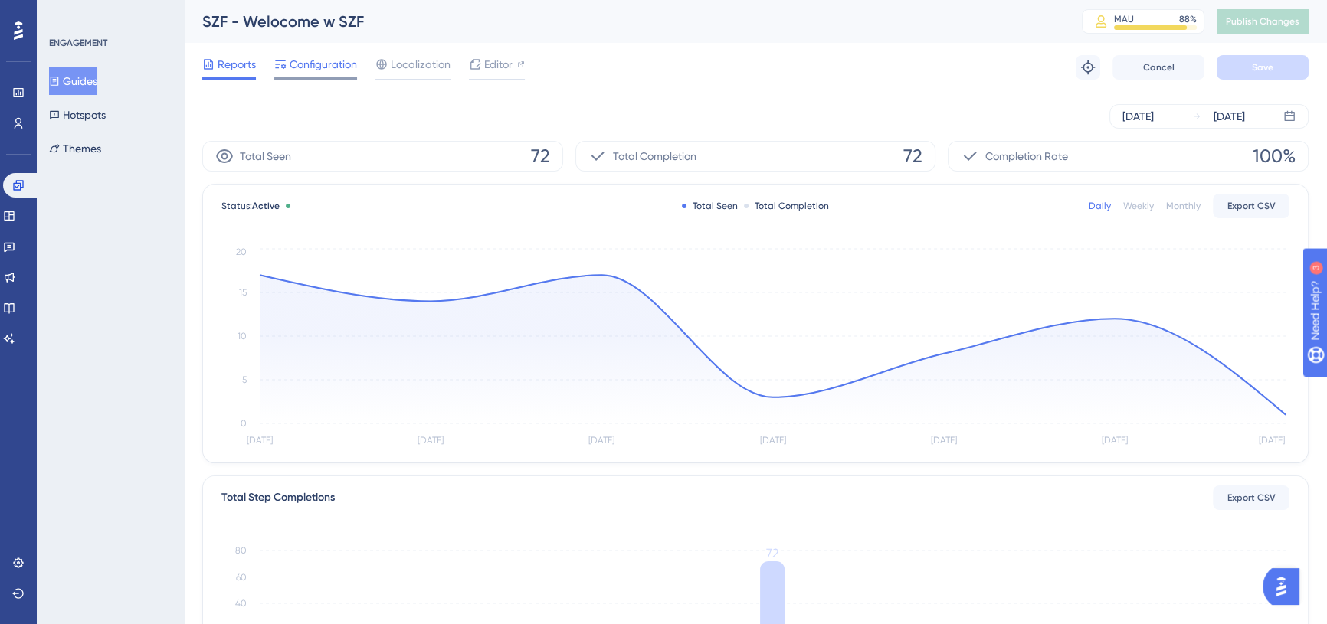
click at [293, 63] on span "Configuration" at bounding box center [323, 64] width 67 height 18
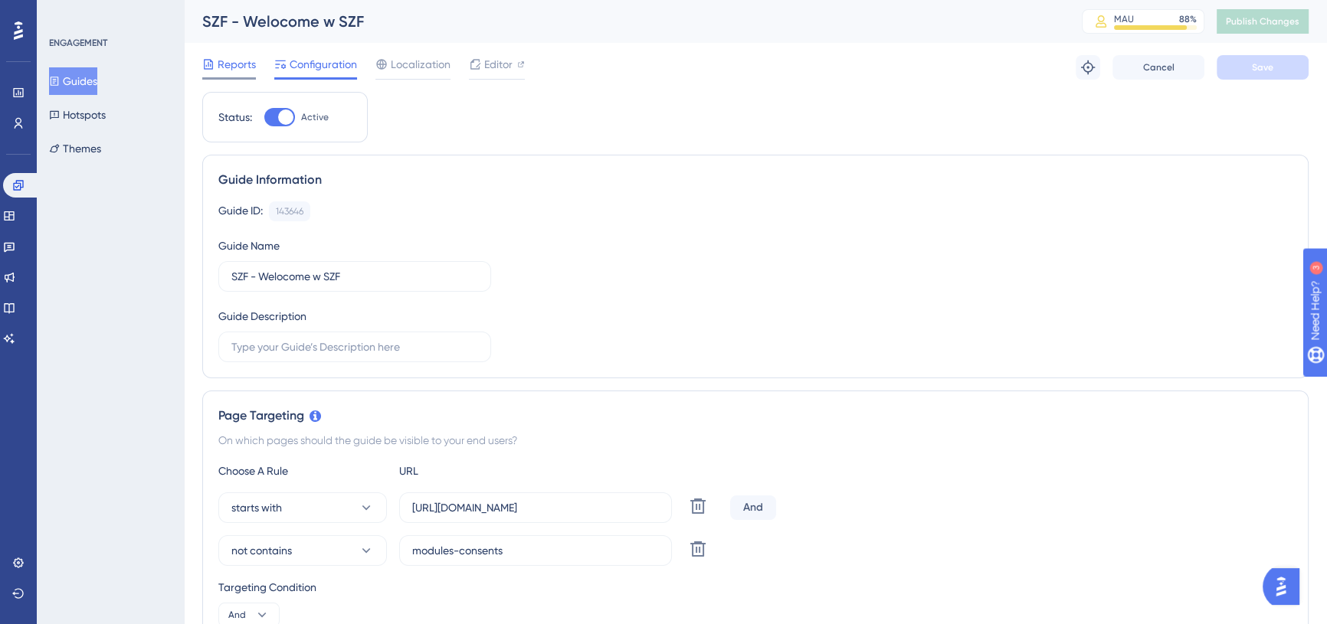
click at [239, 67] on span "Reports" at bounding box center [237, 64] width 38 height 18
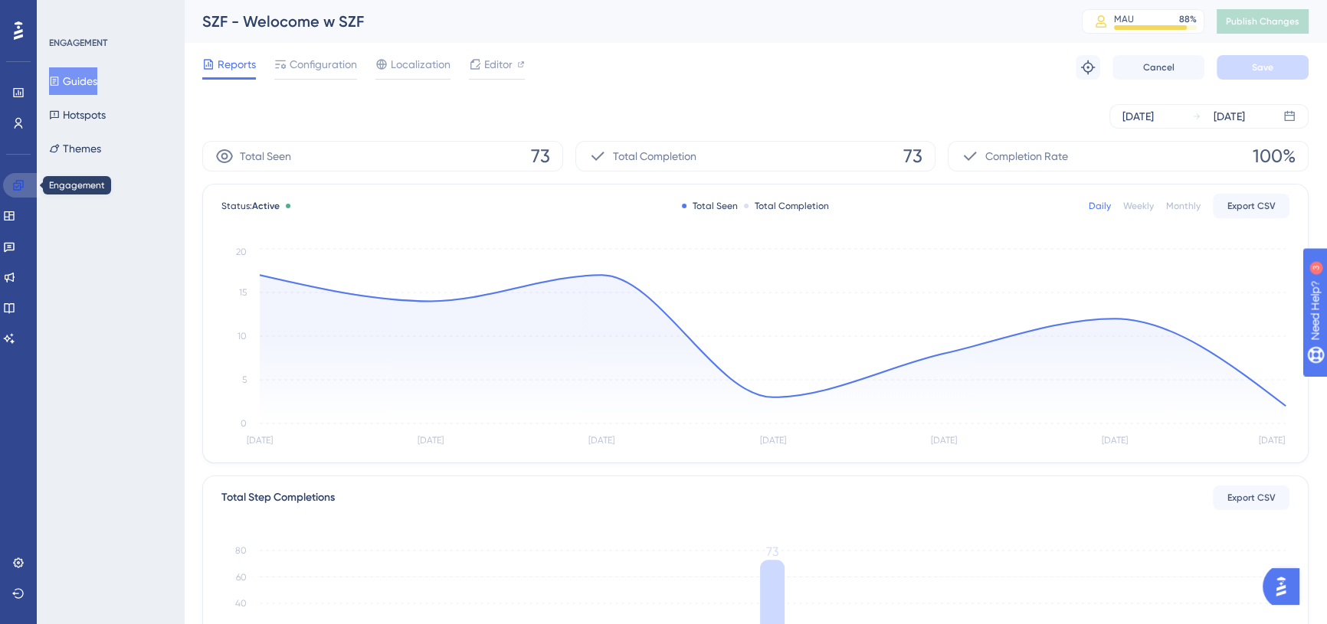
click at [15, 192] on link at bounding box center [21, 185] width 37 height 25
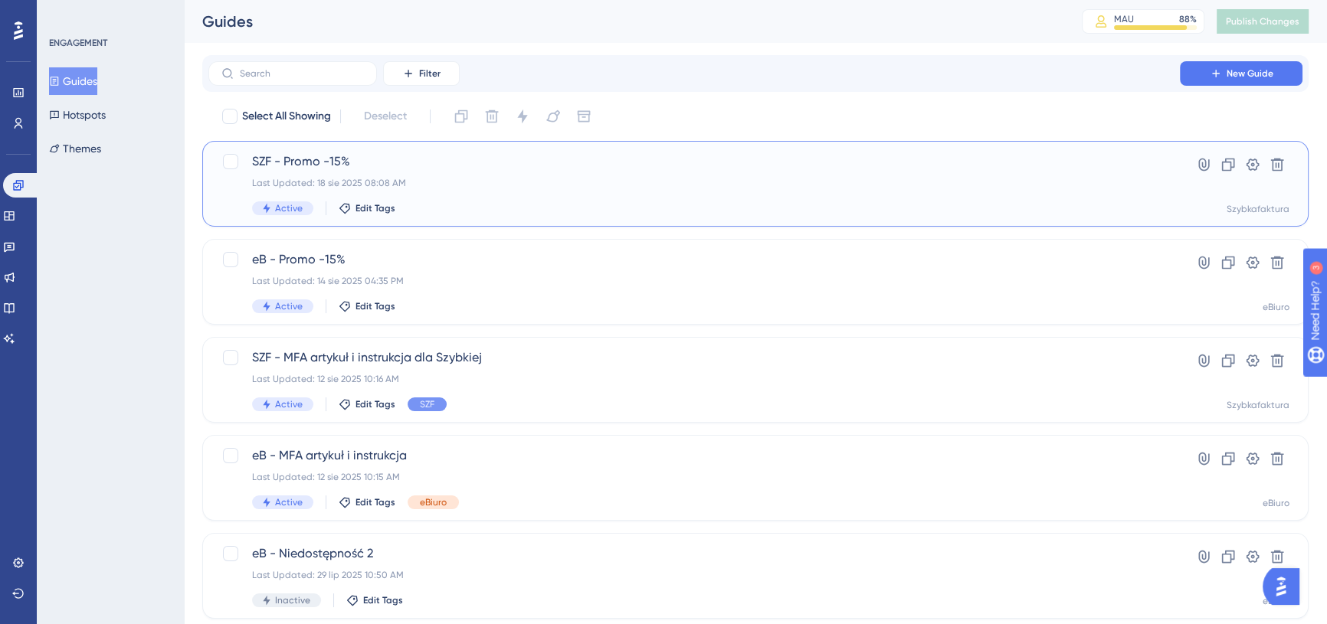
click at [434, 166] on span "SZF - Promo -15%" at bounding box center [694, 161] width 884 height 18
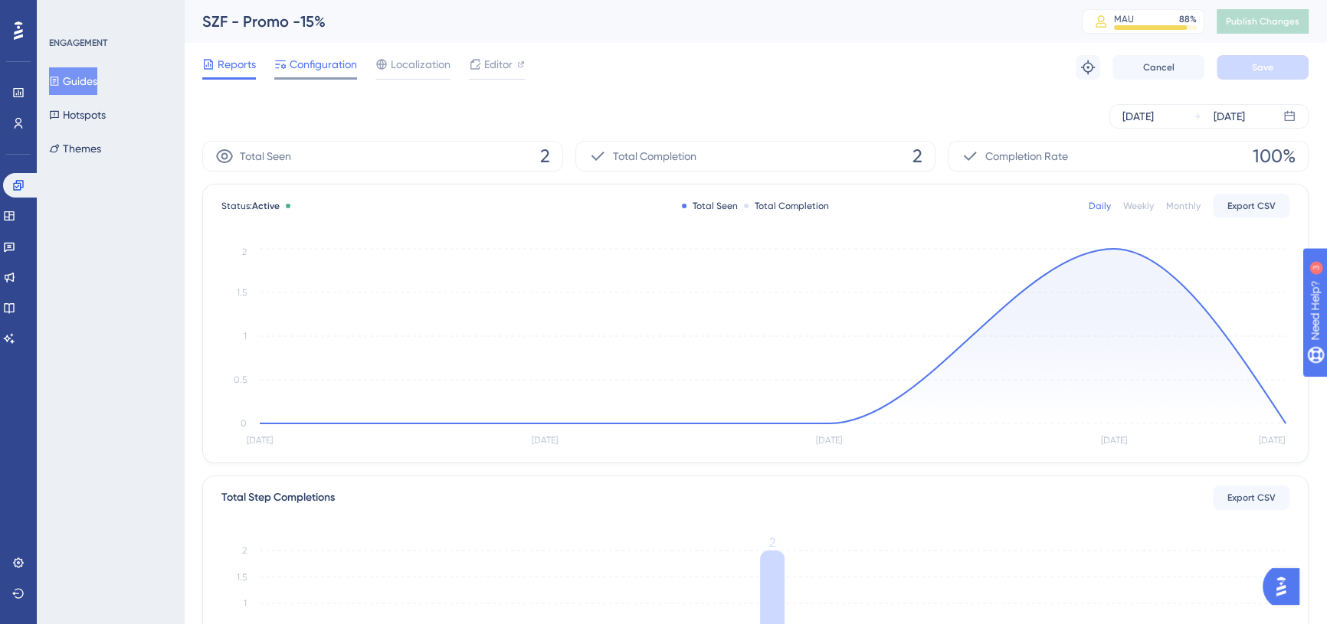
click at [322, 67] on span "Configuration" at bounding box center [323, 64] width 67 height 18
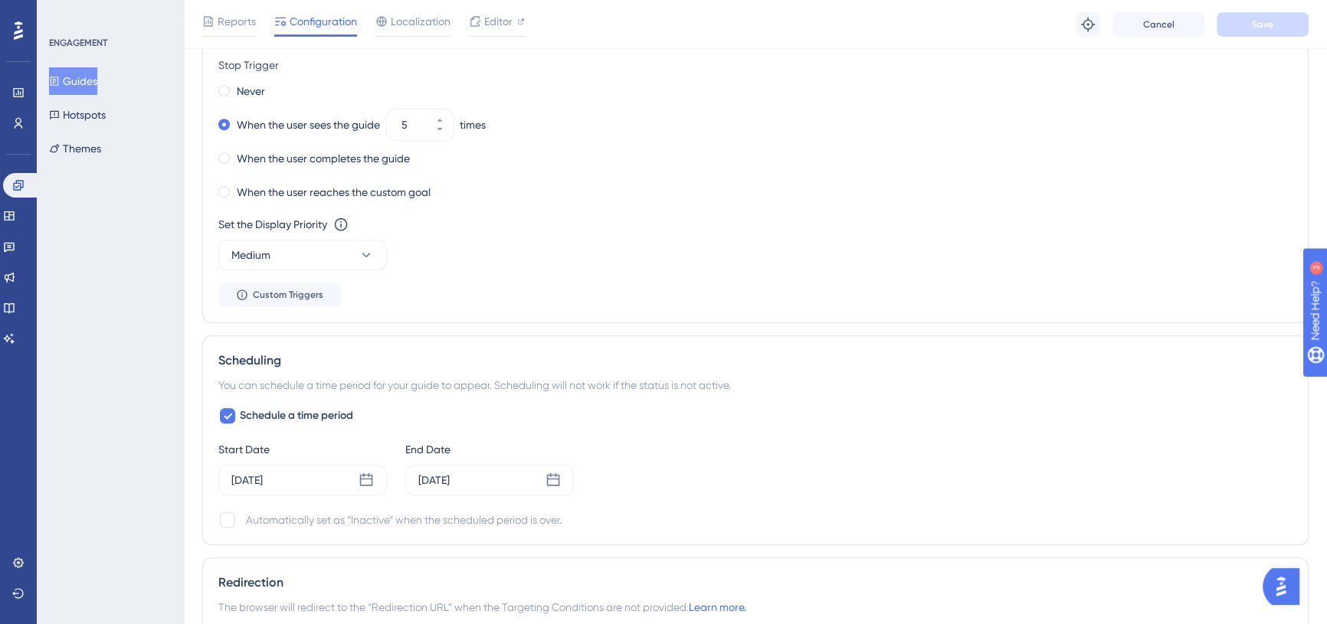
scroll to position [975, 0]
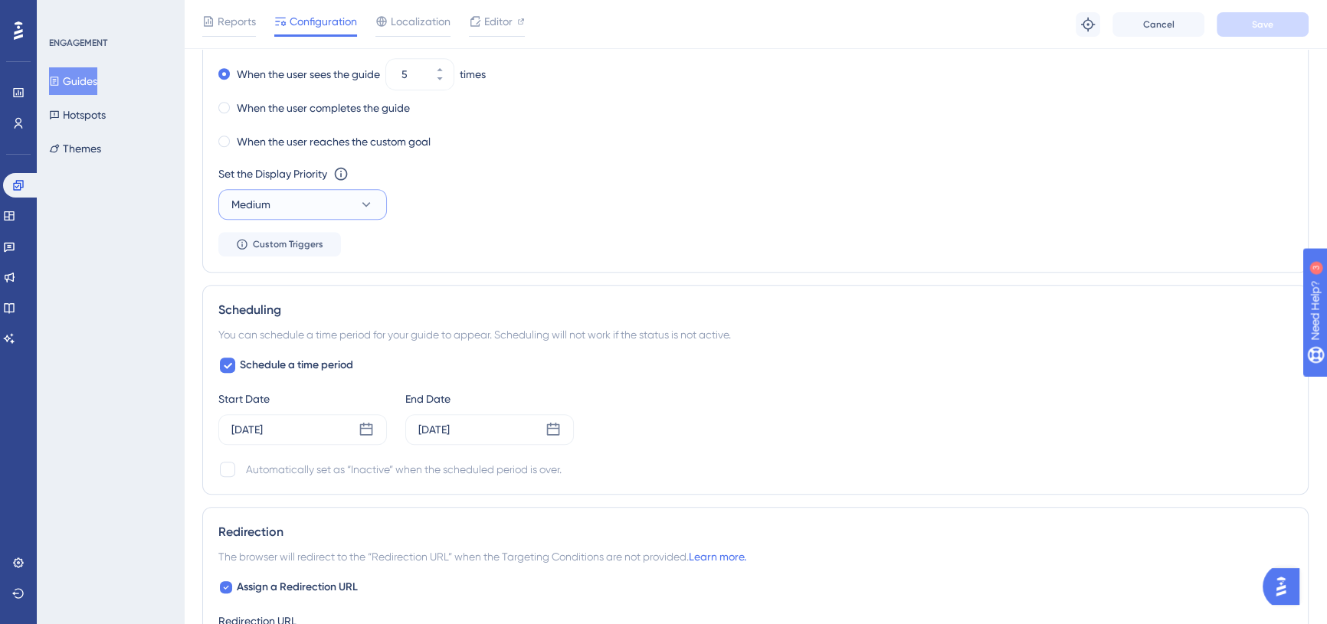
click at [329, 201] on button "Medium" at bounding box center [302, 204] width 169 height 31
click at [314, 313] on div "High High" at bounding box center [303, 312] width 124 height 31
click at [1255, 22] on span "Save" at bounding box center [1262, 24] width 21 height 12
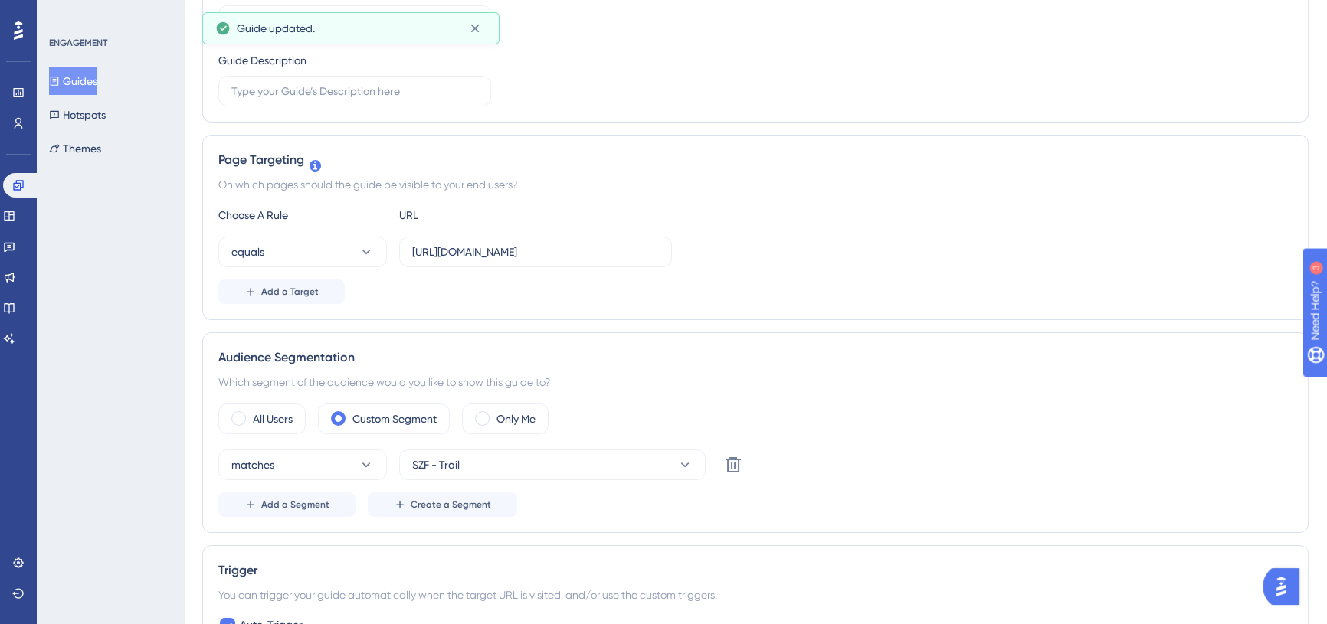
scroll to position [0, 0]
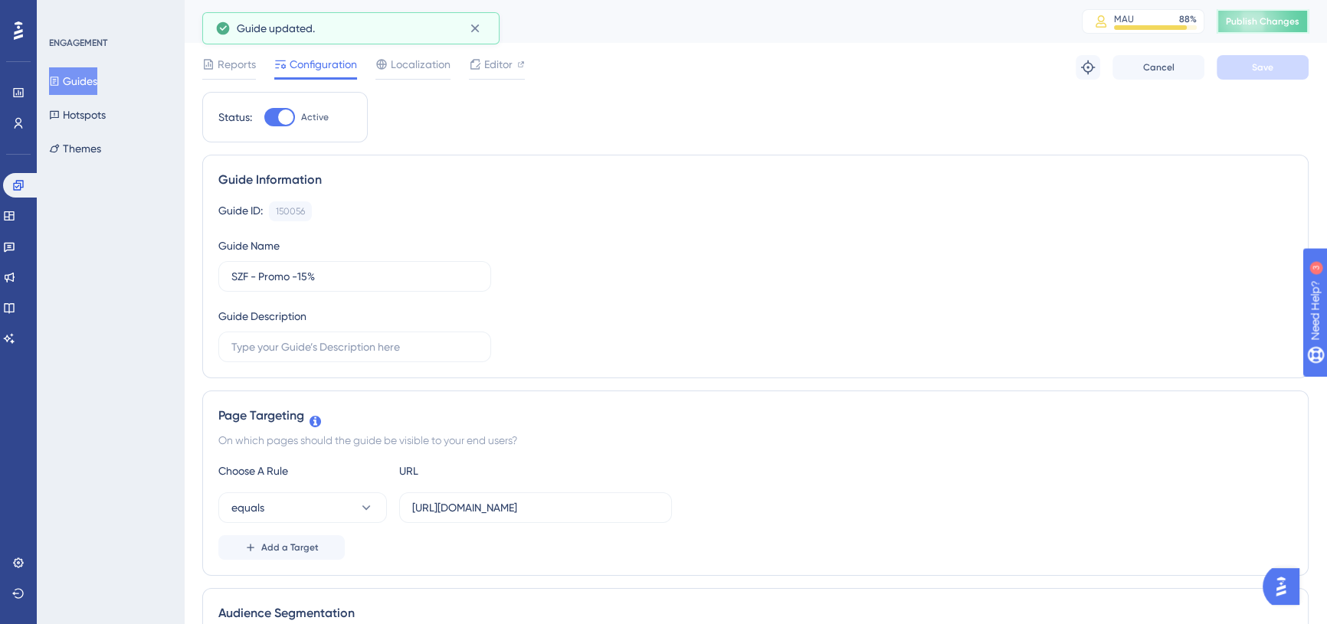
click at [1269, 15] on span "Publish Changes" at bounding box center [1263, 21] width 74 height 12
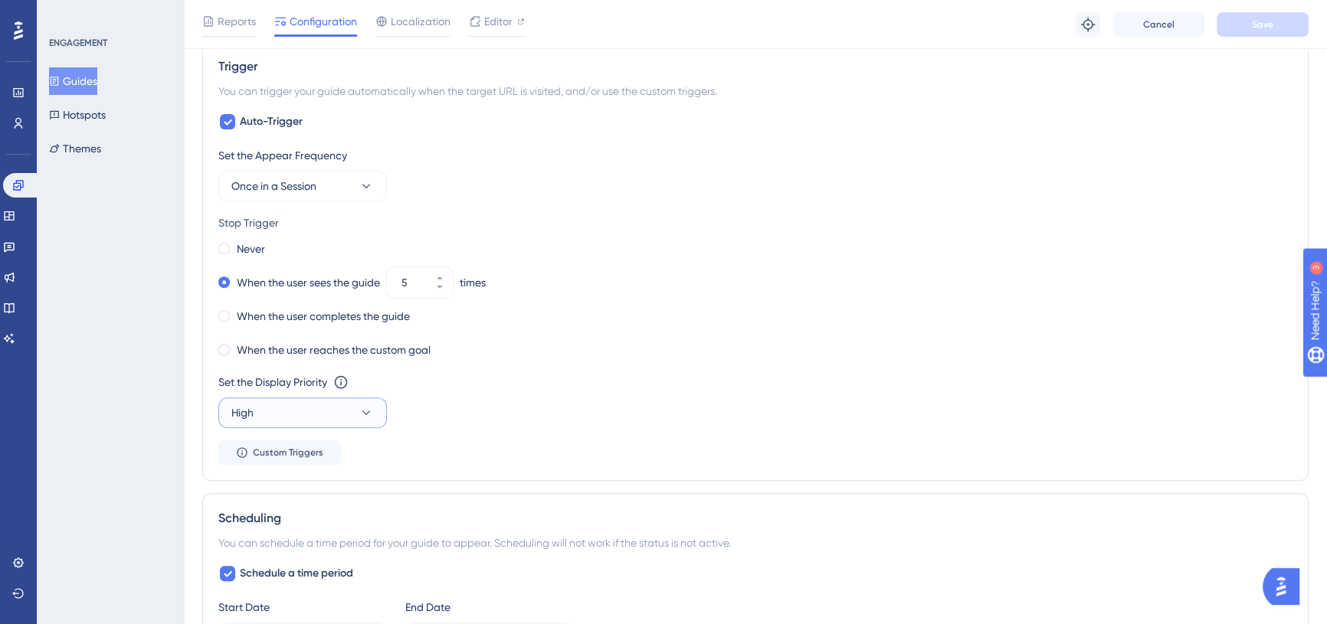
click at [318, 415] on button "High" at bounding box center [302, 413] width 169 height 31
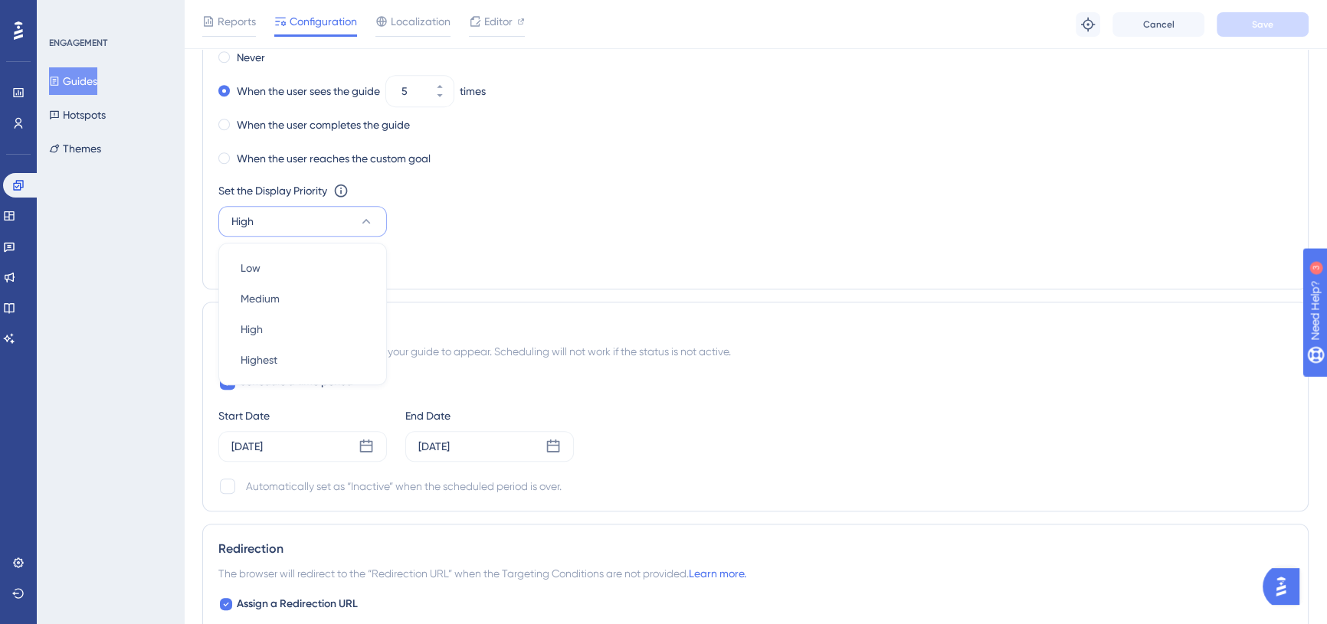
click at [503, 253] on div "Set the Appear Frequency Once in a Session Stop Trigger Never When the user see…" at bounding box center [755, 114] width 1074 height 319
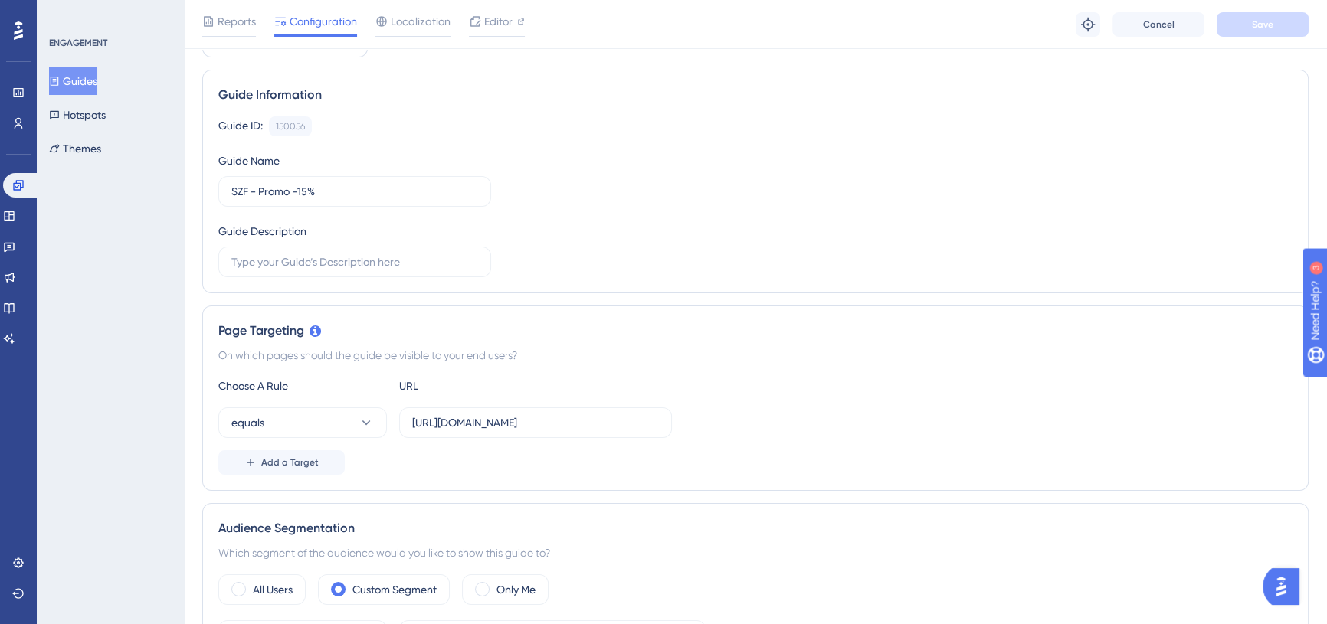
scroll to position [0, 0]
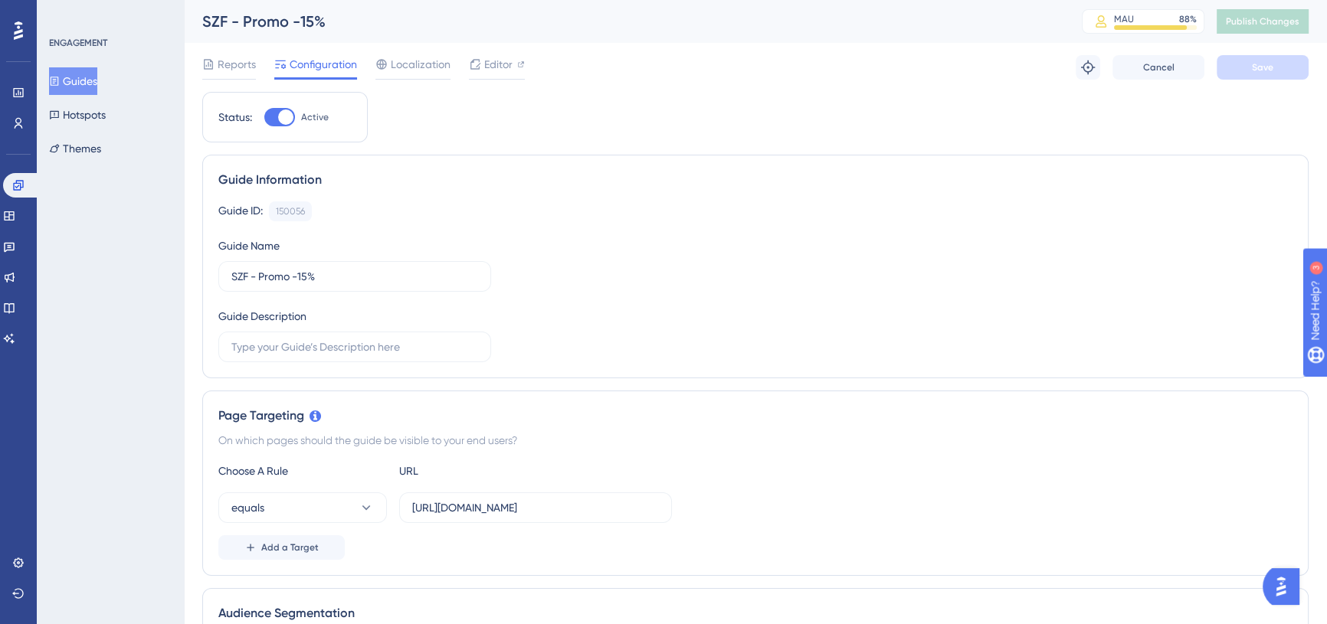
click at [629, 41] on div "SZF - Promo -15% MAU 88 % Click to see add-on and upgrade options Publish Chang…" at bounding box center [755, 21] width 1143 height 43
